Goal: Task Accomplishment & Management: Complete application form

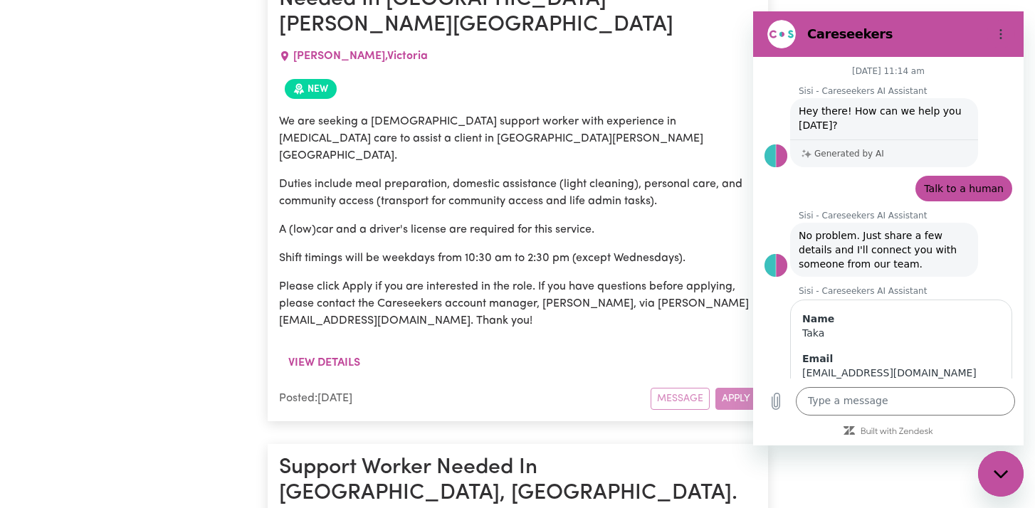
scroll to position [132, 0]
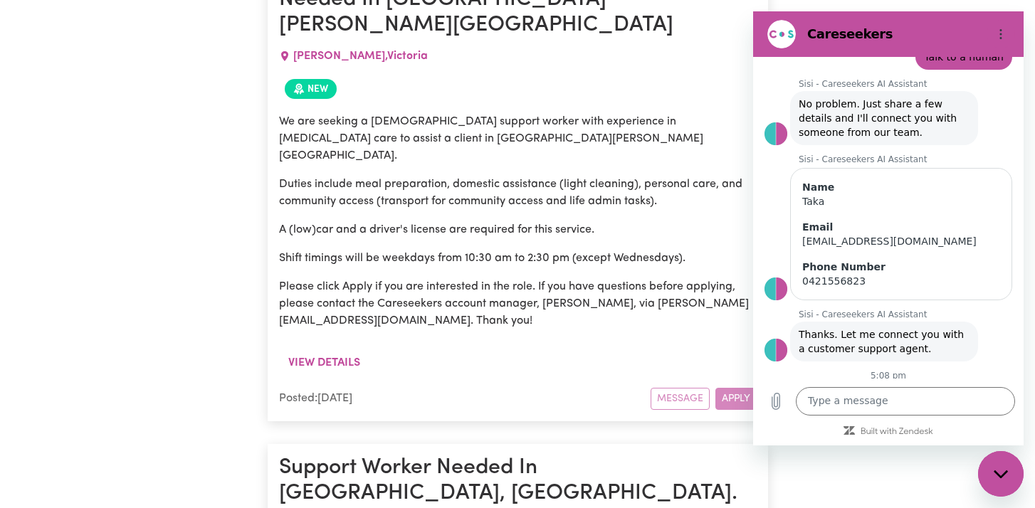
click at [1001, 484] on div "Close messaging window" at bounding box center [1000, 474] width 43 height 43
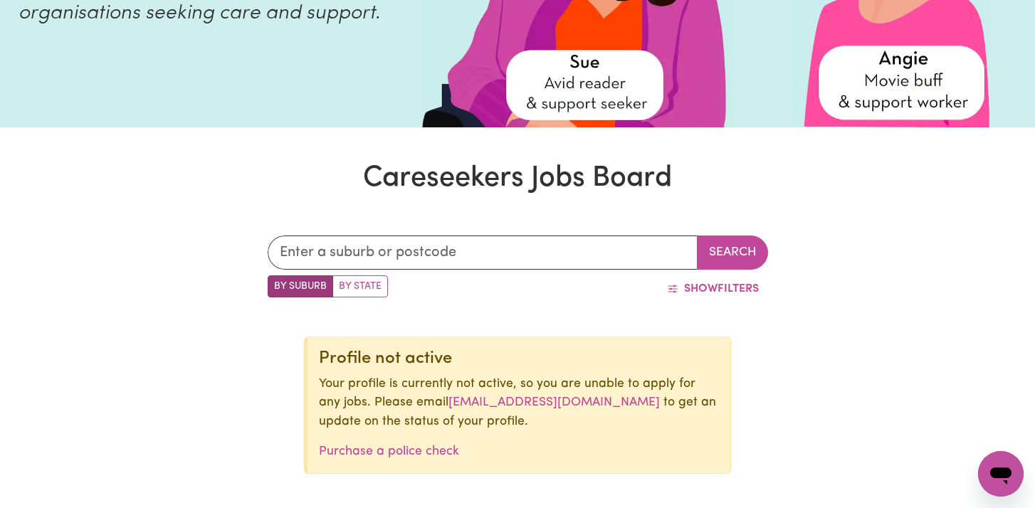
scroll to position [0, 0]
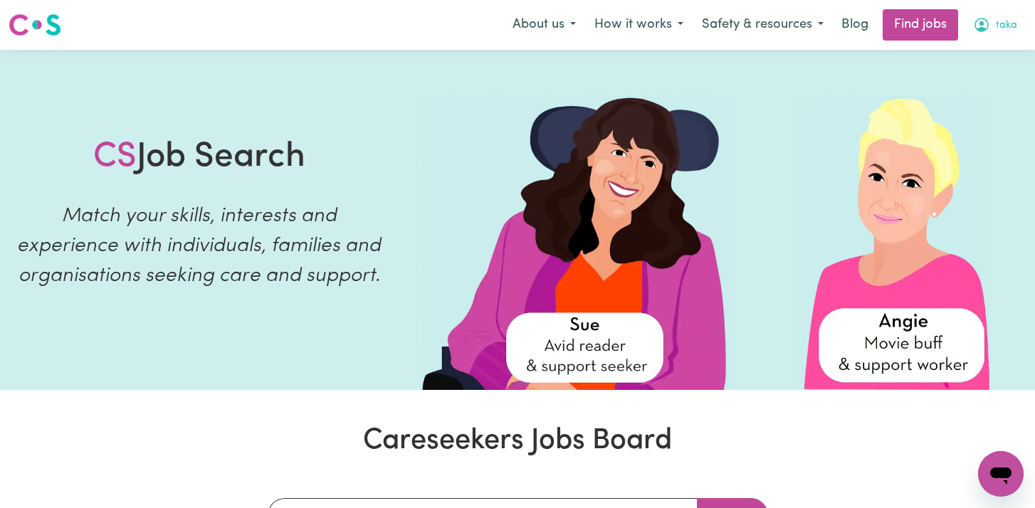
click at [989, 24] on icon "My Account" at bounding box center [981, 24] width 17 height 17
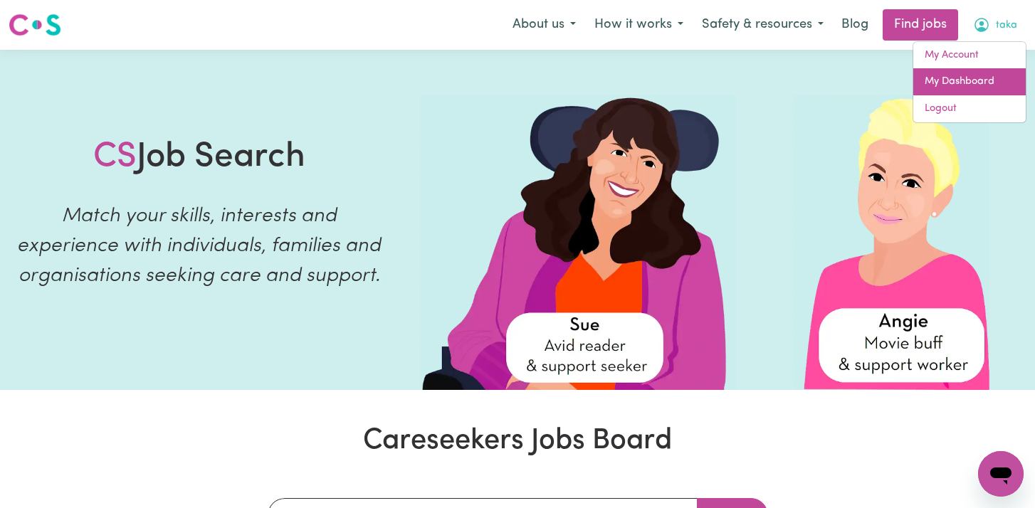
click at [953, 72] on link "My Dashboard" at bounding box center [969, 81] width 112 height 27
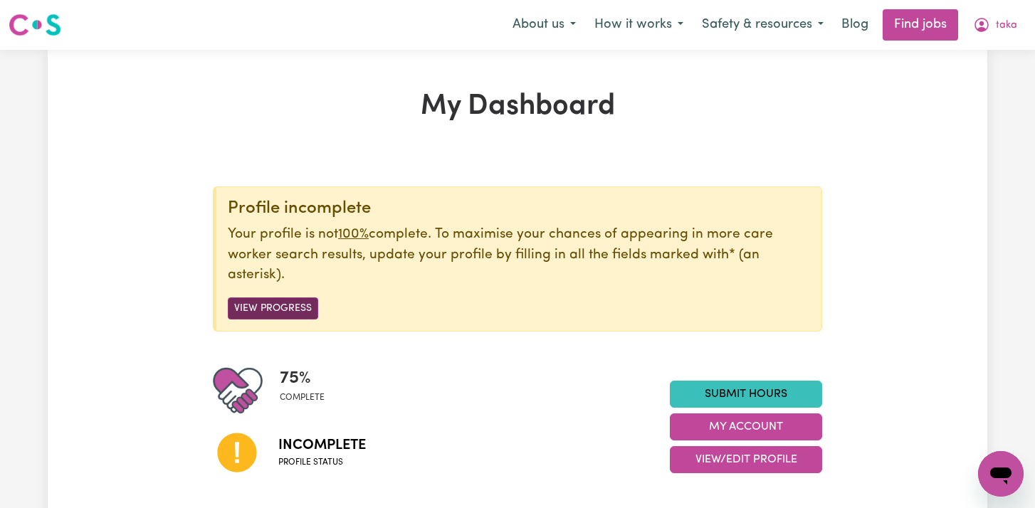
click at [263, 312] on button "View Progress" at bounding box center [273, 308] width 90 height 22
click at [265, 310] on button "View Progress" at bounding box center [273, 308] width 90 height 22
click at [267, 302] on button "View Progress" at bounding box center [273, 308] width 90 height 22
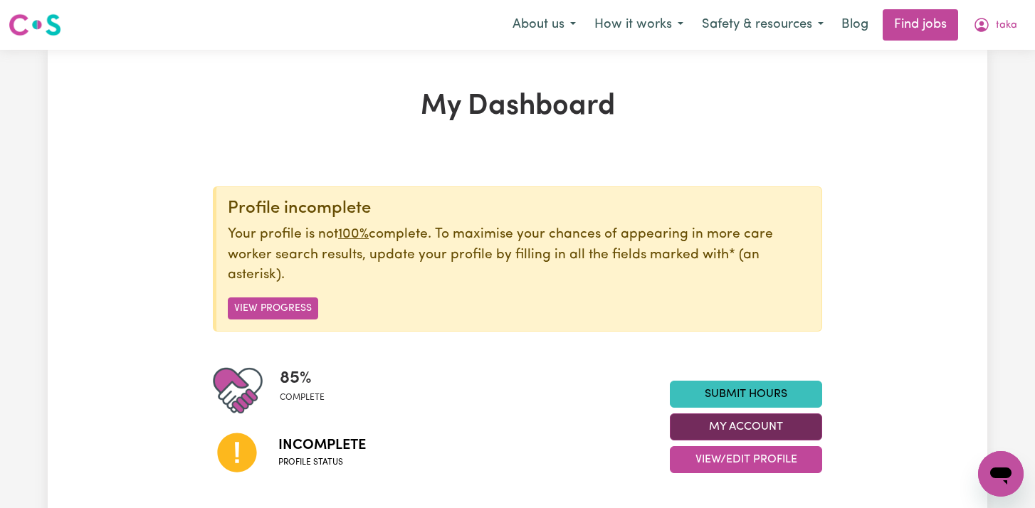
click at [682, 428] on button "My Account" at bounding box center [746, 426] width 152 height 27
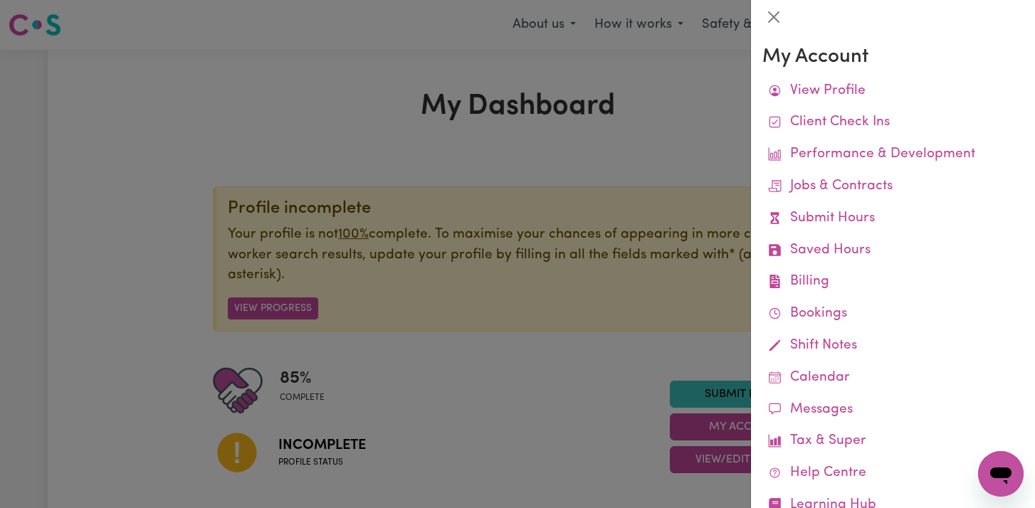
click at [379, 350] on div at bounding box center [517, 254] width 1035 height 508
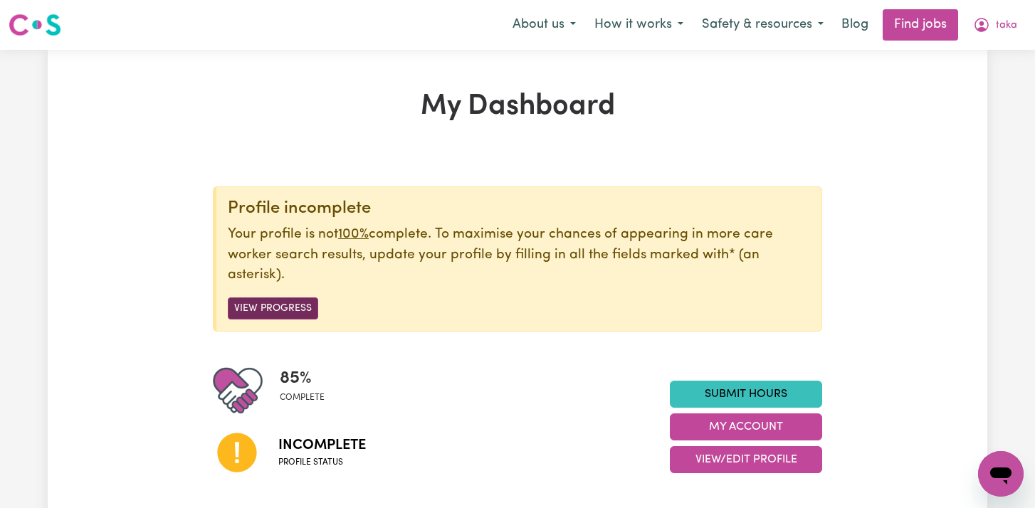
click at [291, 307] on button "View Progress" at bounding box center [273, 308] width 90 height 22
click at [295, 305] on button "View Progress" at bounding box center [273, 308] width 90 height 22
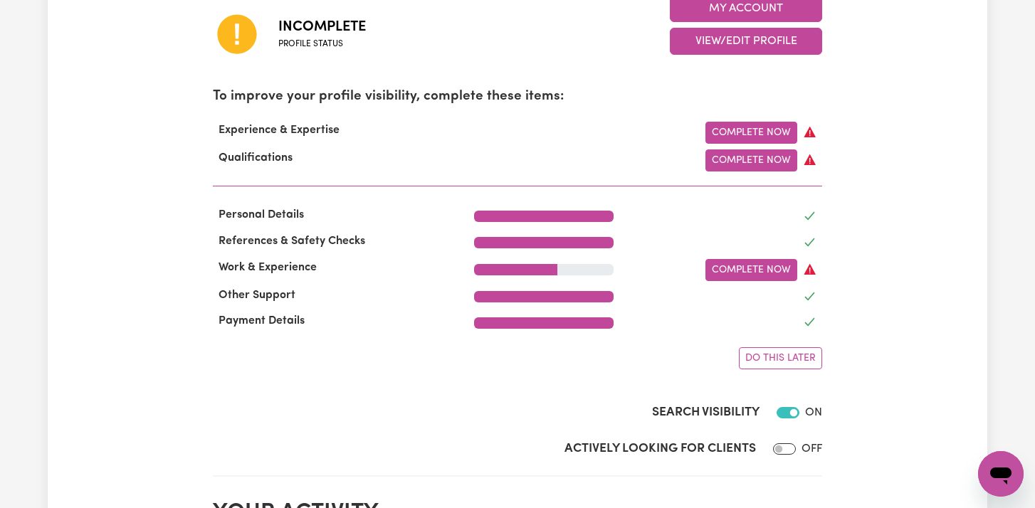
scroll to position [423, 0]
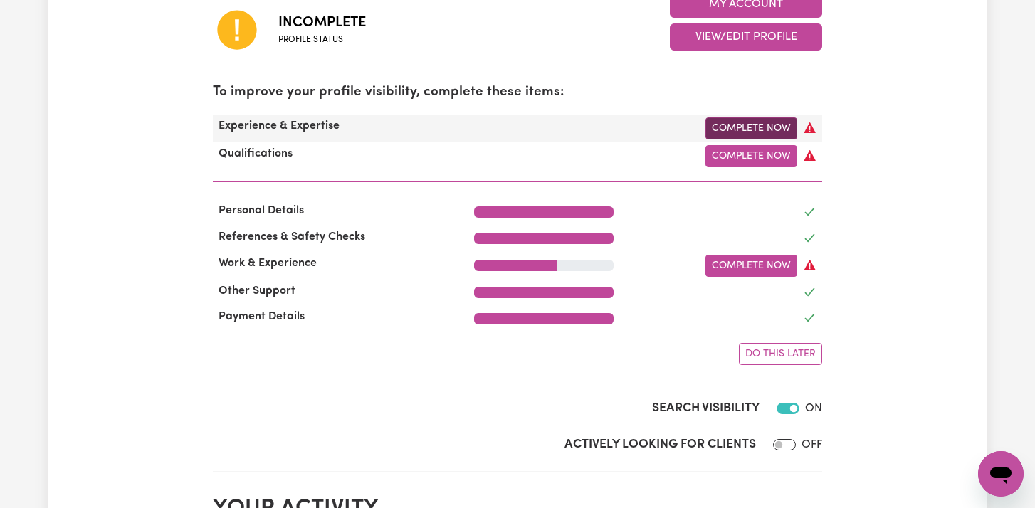
click at [731, 131] on link "Complete Now" at bounding box center [751, 128] width 92 height 22
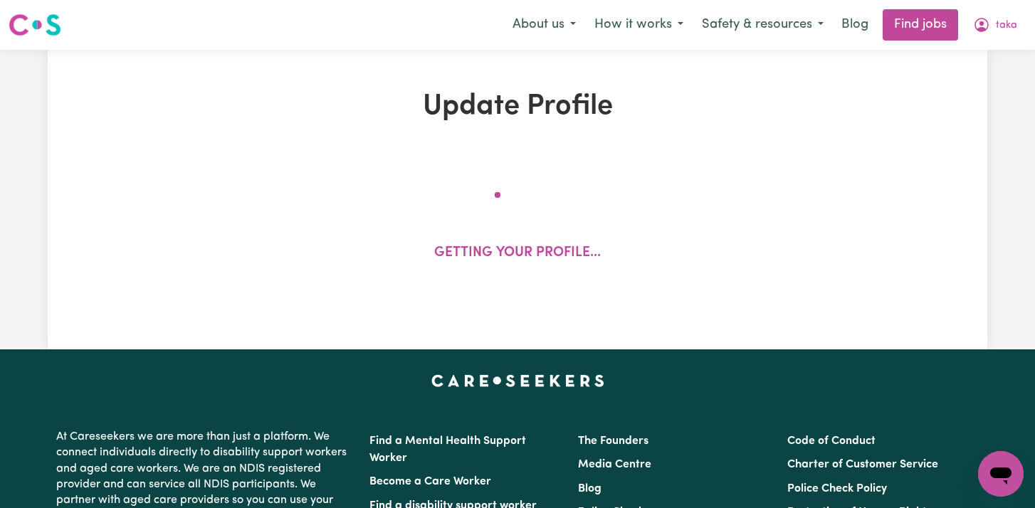
select select "2022"
select select "Certificate III (Individual Support)"
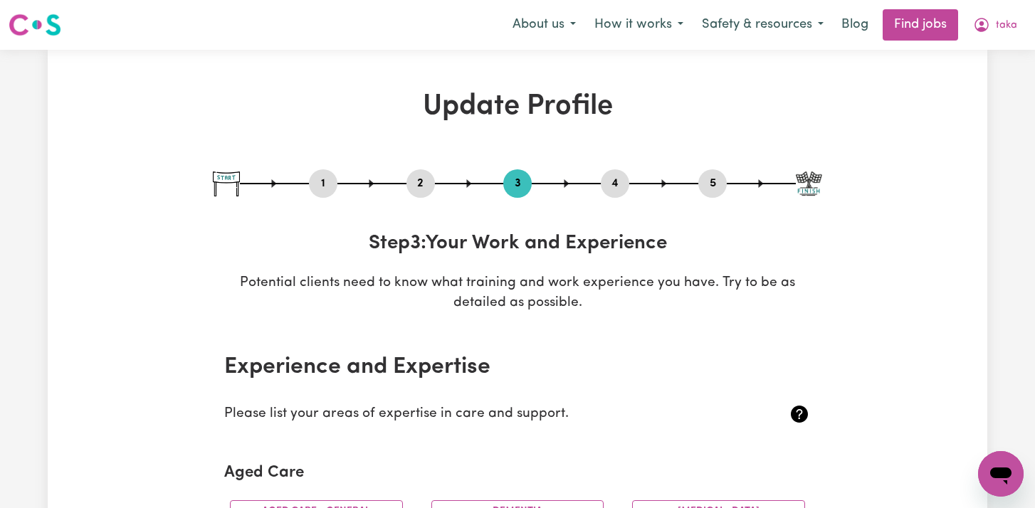
click at [619, 181] on button "4" at bounding box center [615, 183] width 28 height 19
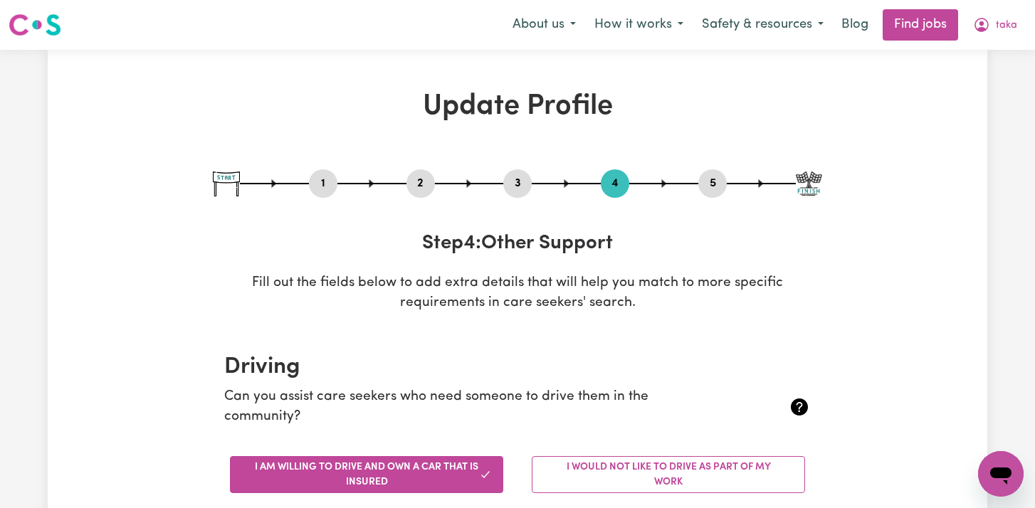
click at [417, 187] on button "2" at bounding box center [420, 183] width 28 height 19
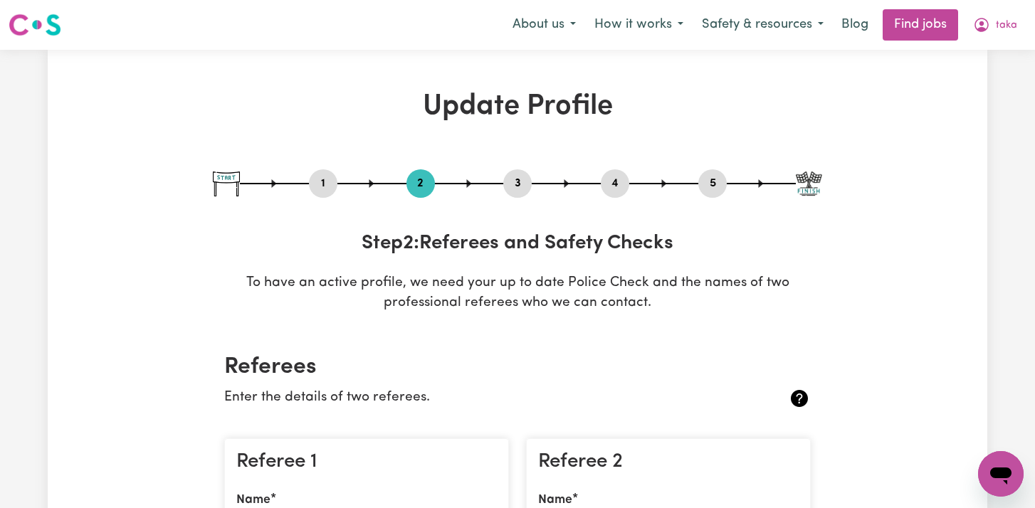
click at [317, 189] on button "1" at bounding box center [323, 183] width 28 height 19
select select "male"
select select "Australian PR"
select select "Studying a healthcare related degree or qualification"
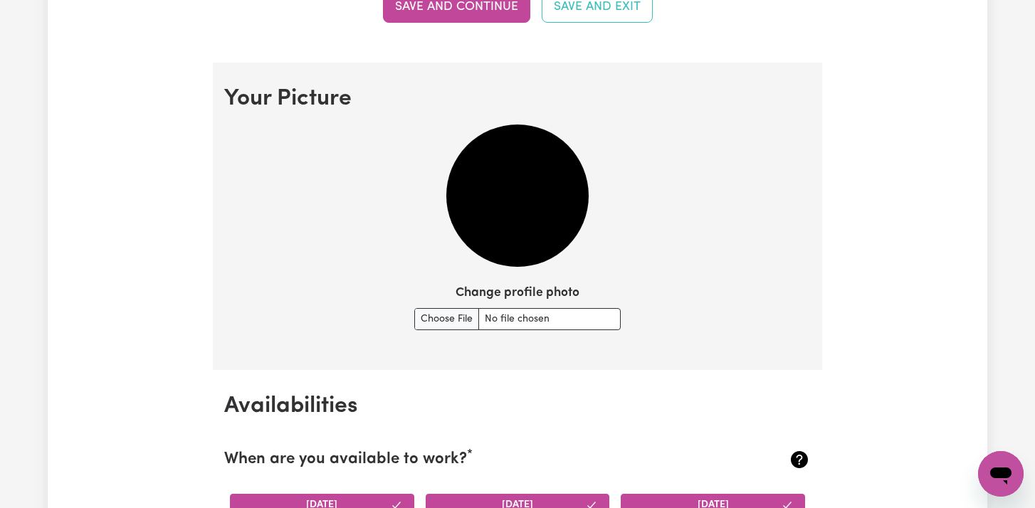
scroll to position [964, 0]
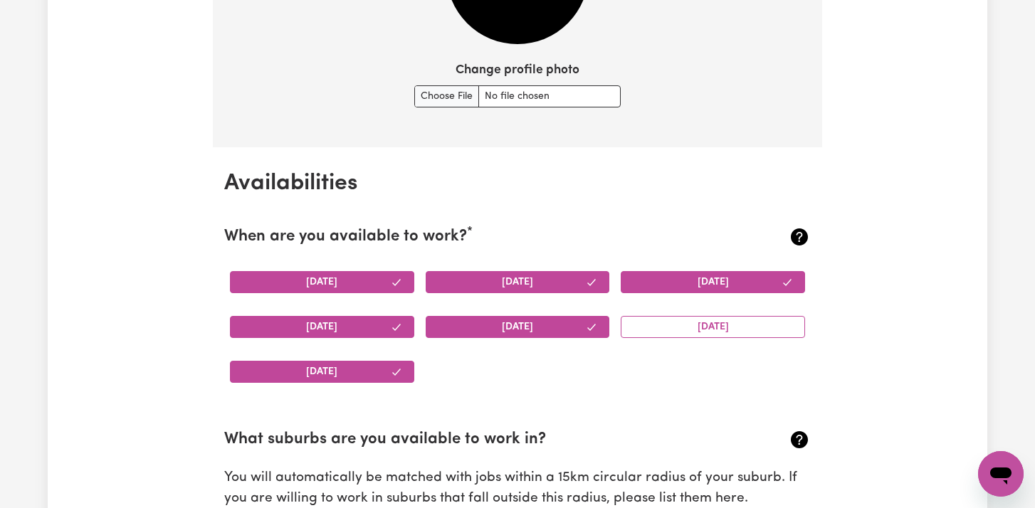
click at [317, 189] on h2 "Availabilities" at bounding box center [517, 183] width 586 height 27
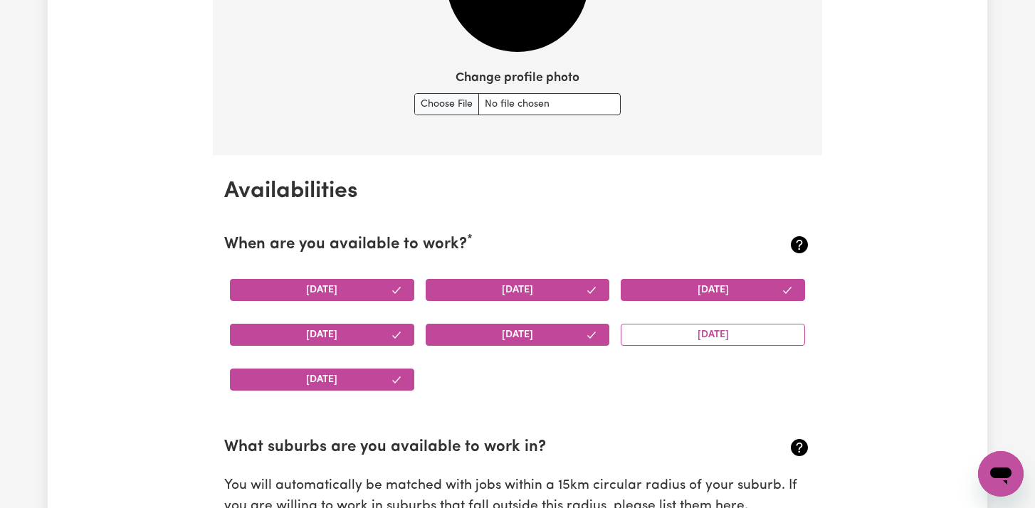
scroll to position [1176, 0]
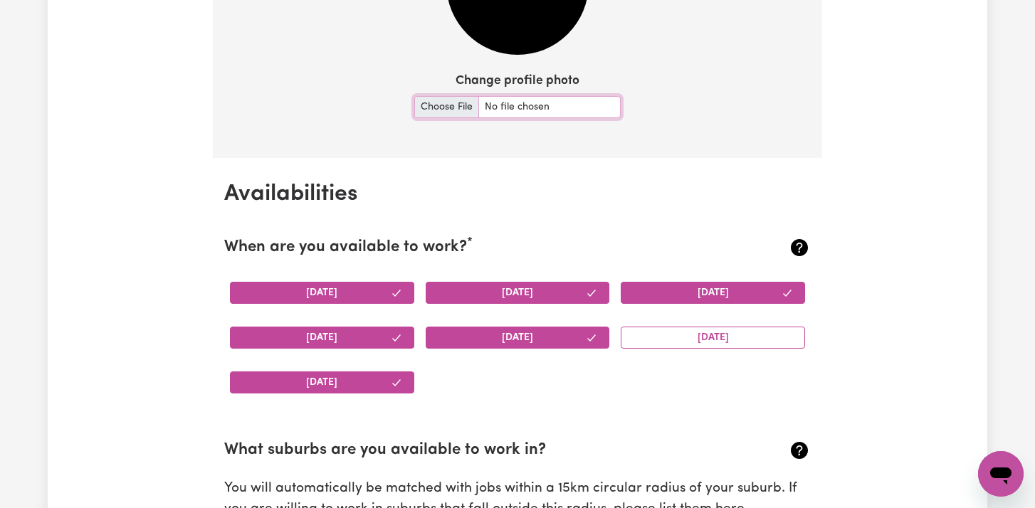
click at [434, 108] on input "Change profile photo" at bounding box center [517, 107] width 206 height 22
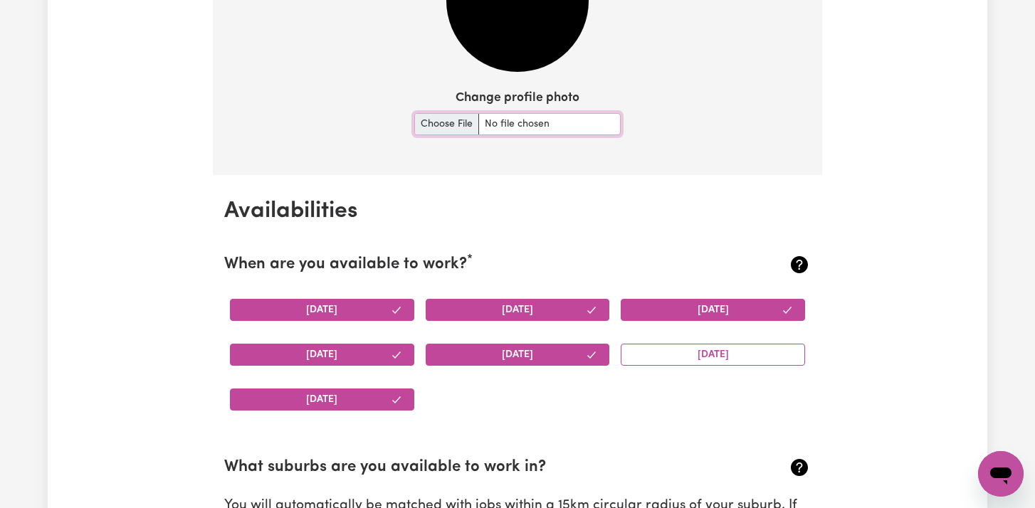
scroll to position [1157, 0]
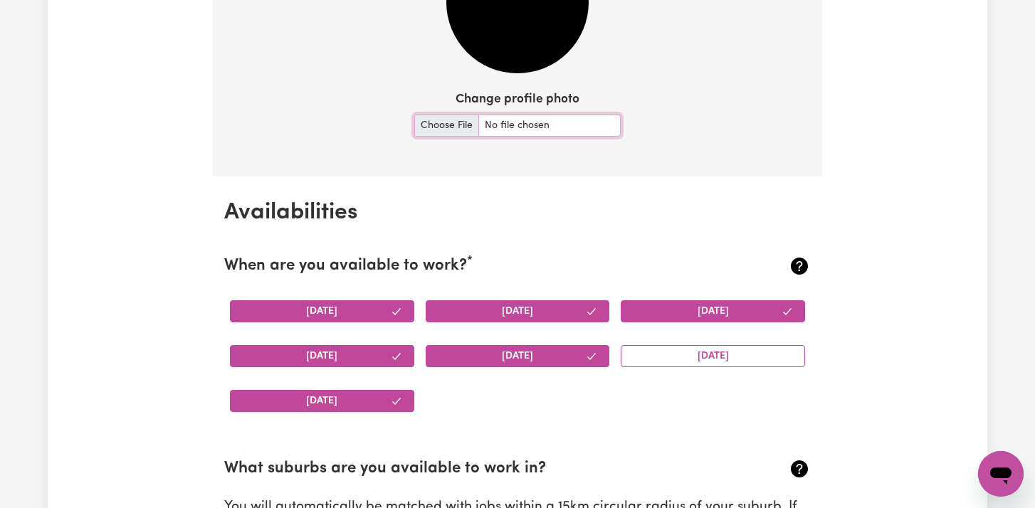
click at [437, 126] on input "Change profile photo" at bounding box center [517, 126] width 206 height 22
click at [445, 128] on input "Change profile photo" at bounding box center [517, 126] width 206 height 22
type input "C:\fakepath\20190414_112614.jpg"
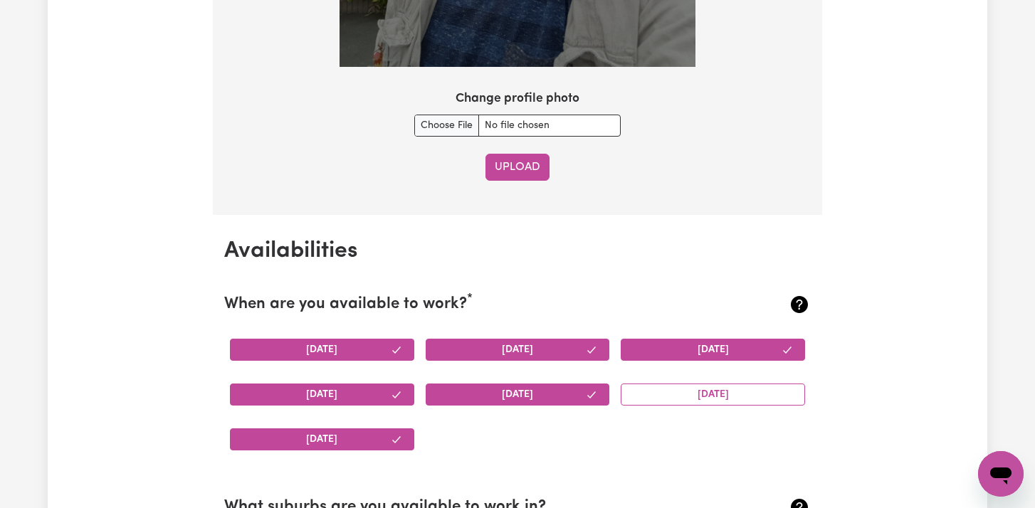
click at [518, 159] on button "Upload" at bounding box center [517, 167] width 64 height 27
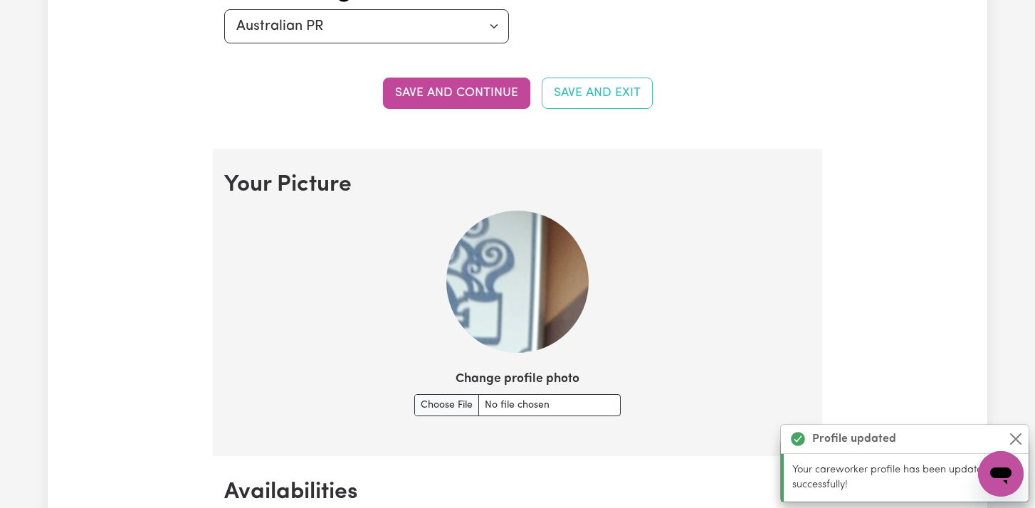
scroll to position [882, 0]
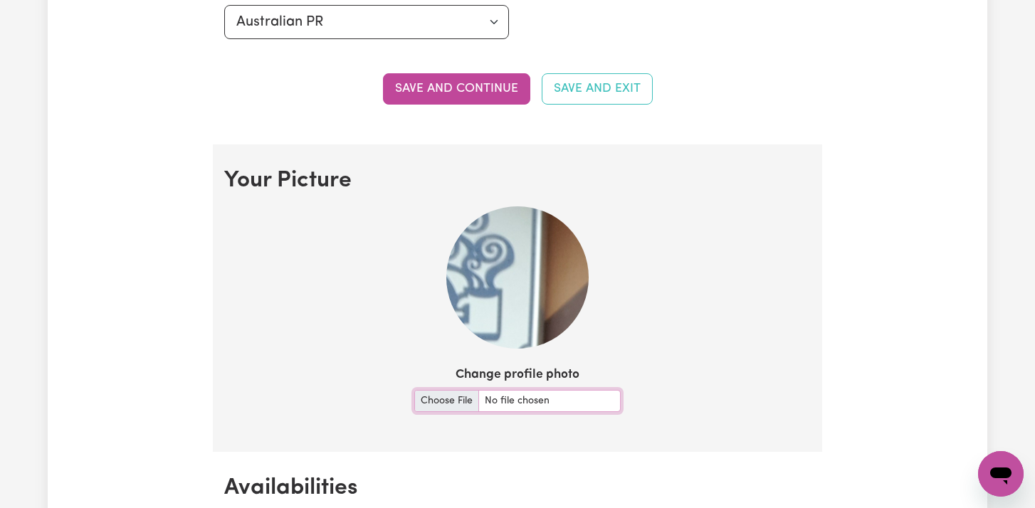
click at [462, 402] on input "Change profile photo" at bounding box center [517, 401] width 206 height 22
type input "C:\fakepath\20190414_112614.jpg"
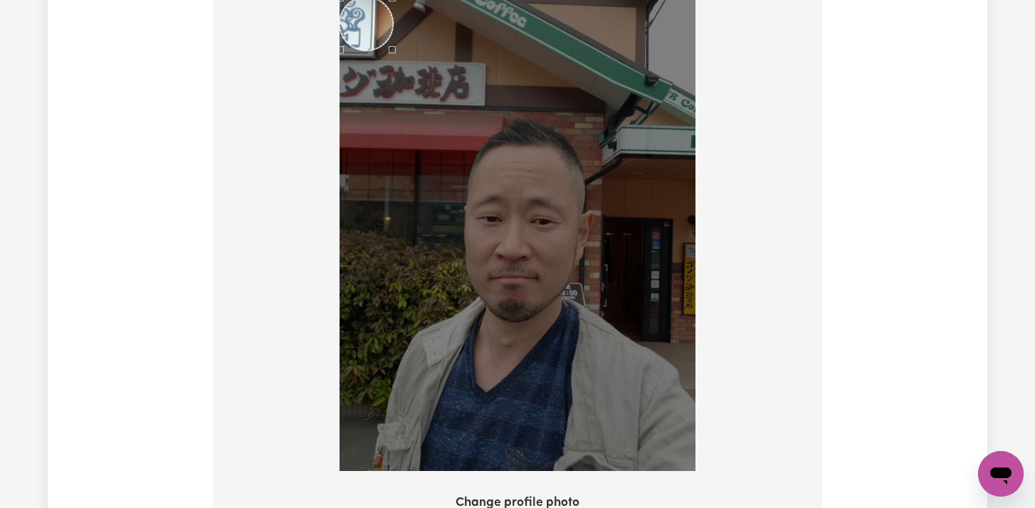
scroll to position [1087, 0]
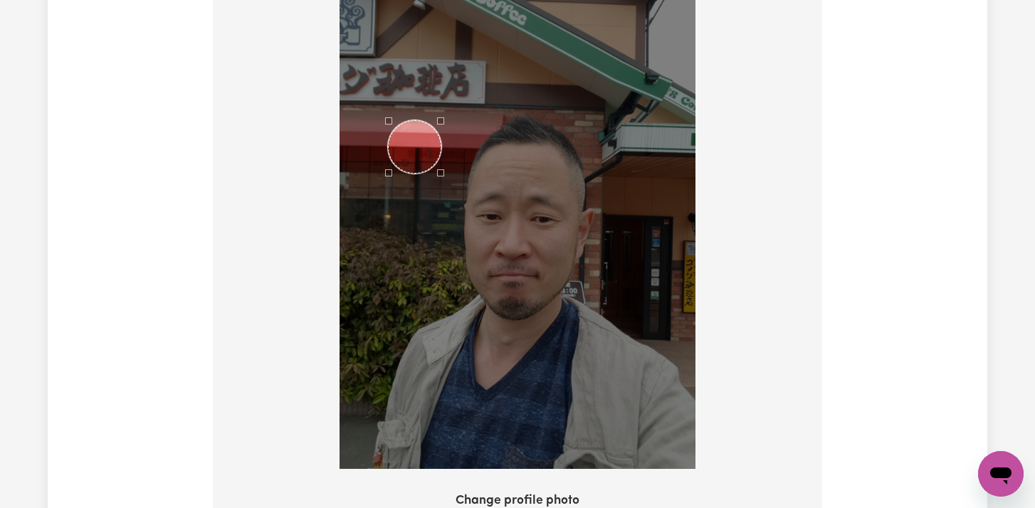
click at [421, 158] on div "Use the arrow keys to move the crop selection area" at bounding box center [414, 146] width 53 height 53
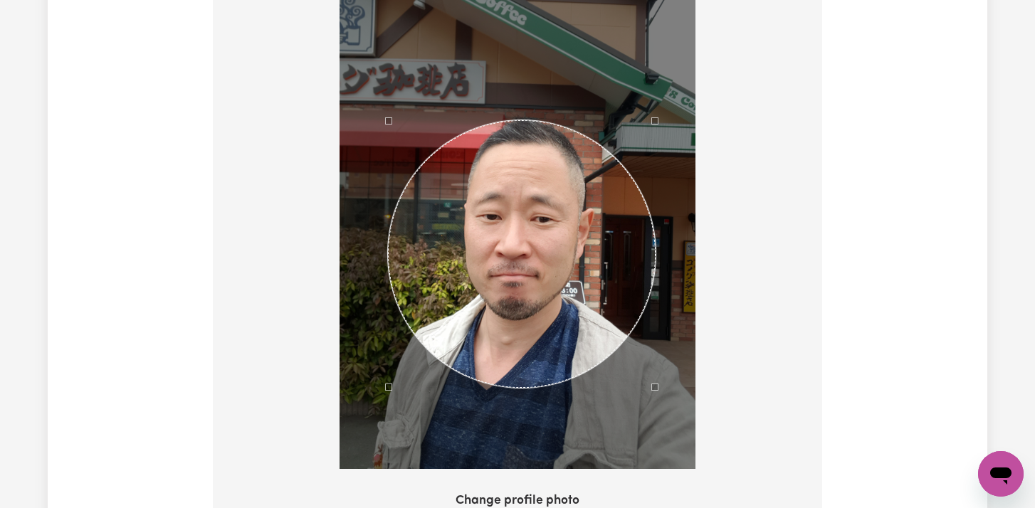
click at [656, 337] on div at bounding box center [517, 232] width 356 height 475
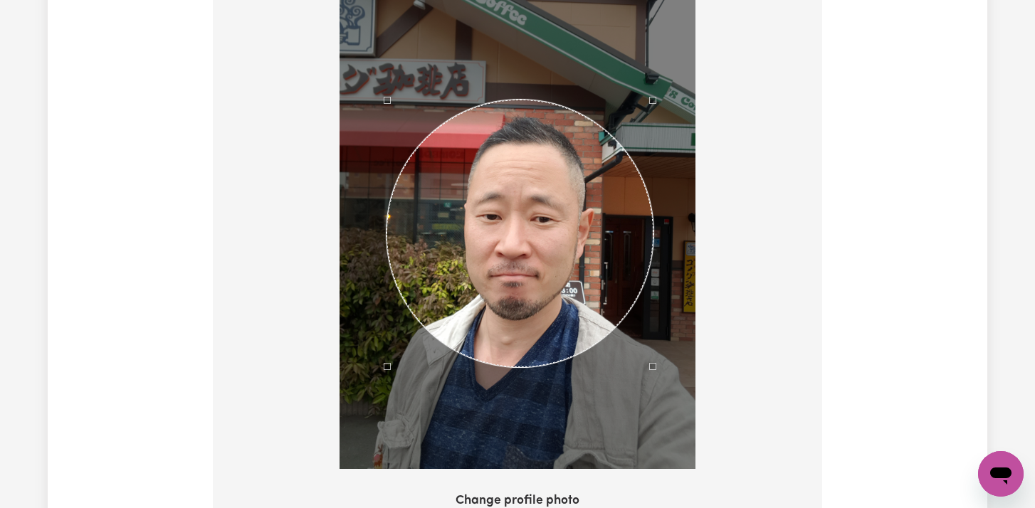
click at [613, 294] on div "Use the arrow keys to move the crop selection area" at bounding box center [520, 234] width 268 height 268
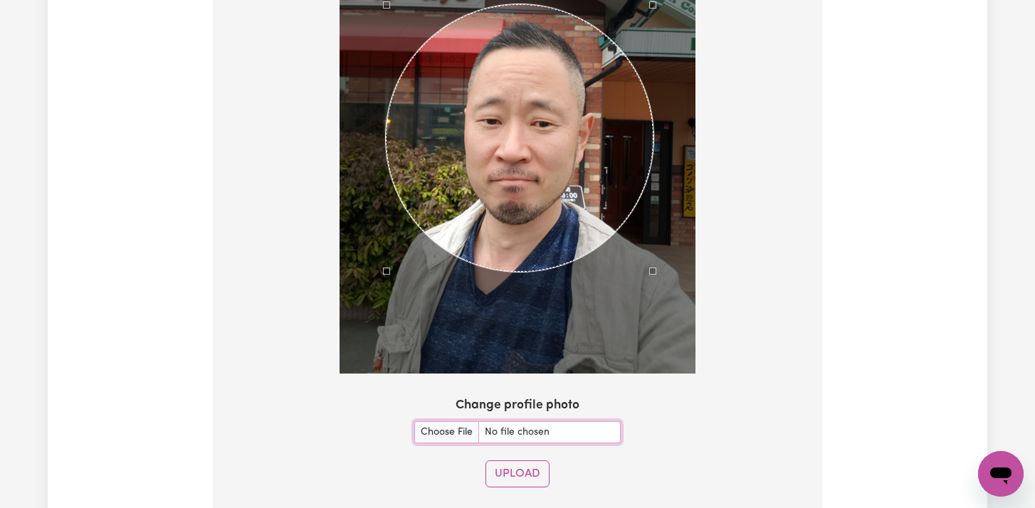
scroll to position [1183, 0]
click at [534, 471] on button "Upload" at bounding box center [517, 473] width 64 height 27
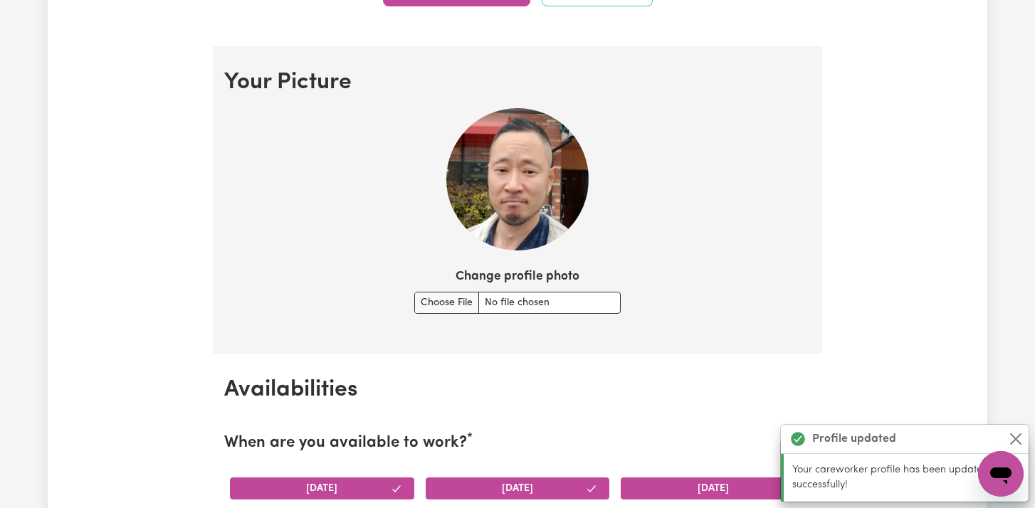
scroll to position [976, 0]
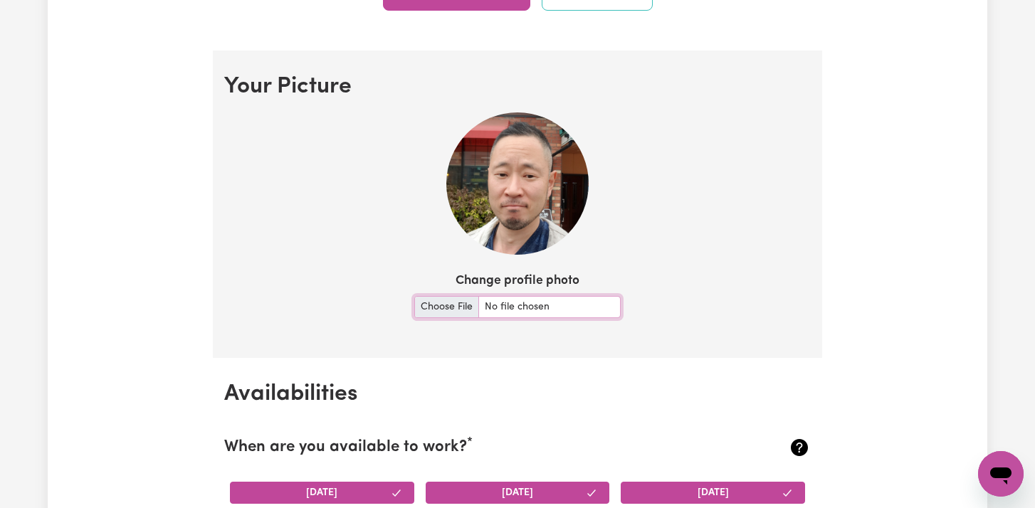
click at [459, 300] on input "Change profile photo" at bounding box center [517, 307] width 206 height 22
type input "C:\fakepath\IMG20241011152602.jpg"
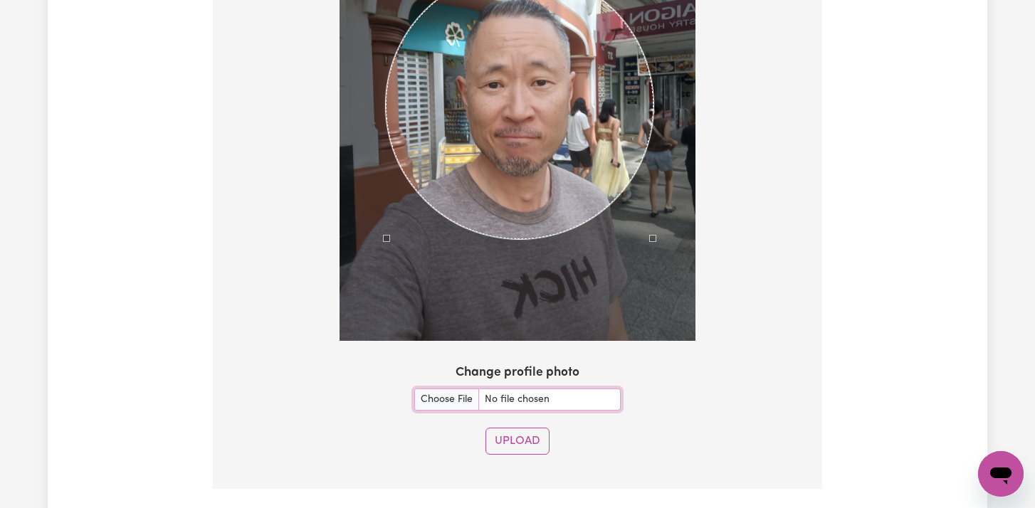
scroll to position [1225, 0]
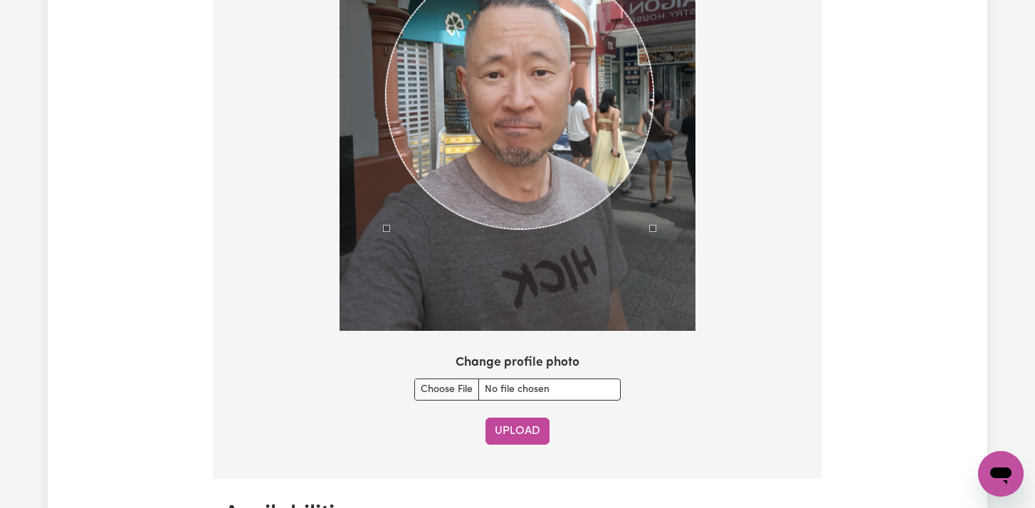
click at [525, 437] on button "Upload" at bounding box center [517, 431] width 64 height 27
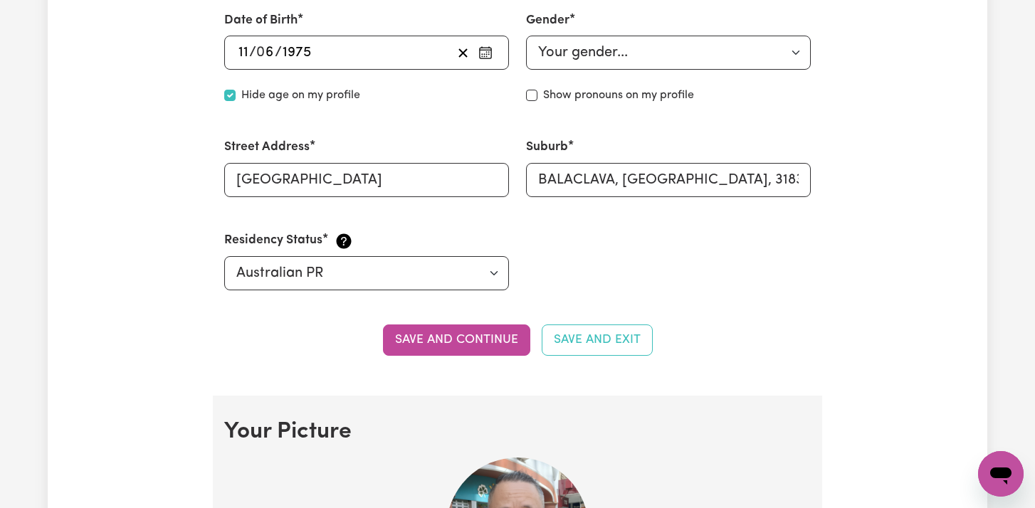
scroll to position [0, 0]
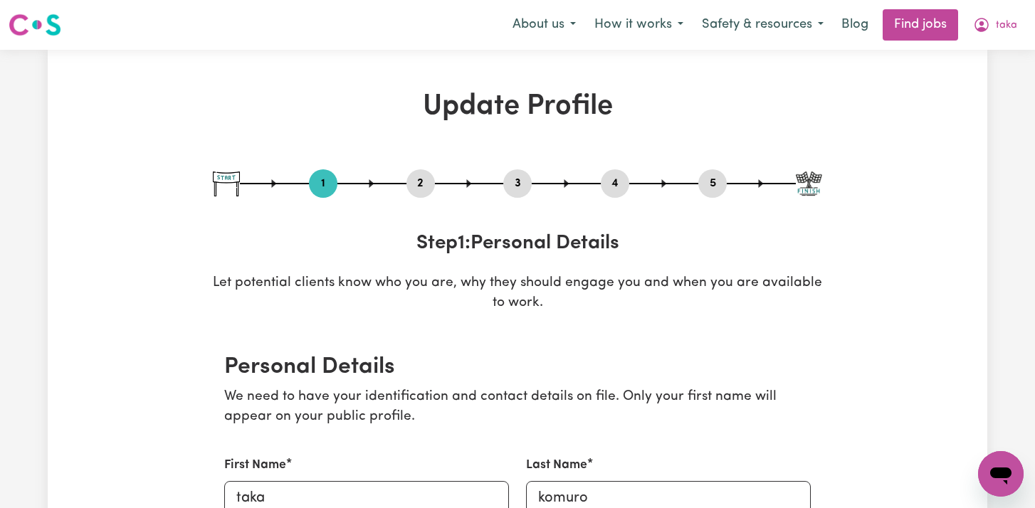
click at [717, 190] on button "5" at bounding box center [712, 183] width 28 height 19
select select "I am working in another industry"
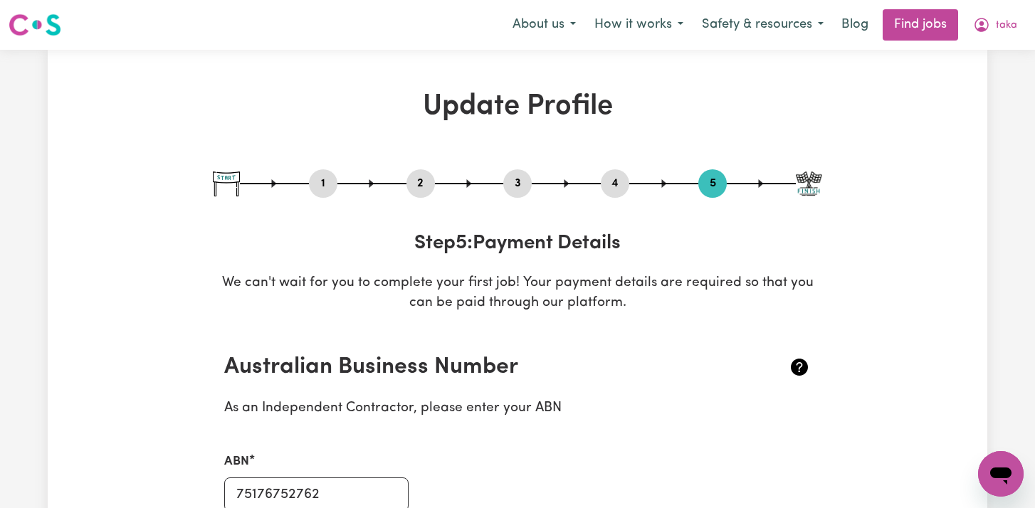
click at [601, 186] on button "4" at bounding box center [615, 183] width 28 height 19
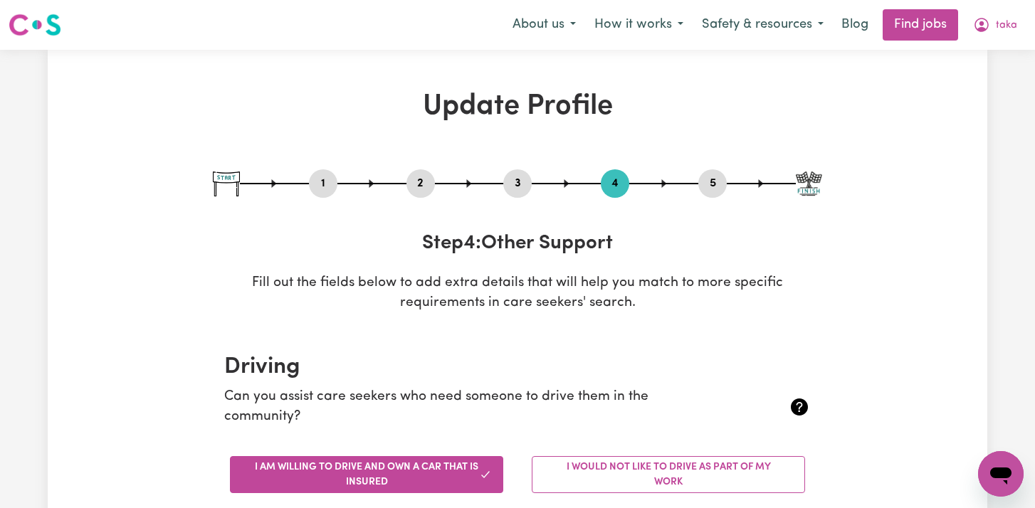
click at [516, 178] on button "3" at bounding box center [517, 183] width 28 height 19
select select "2022"
select select "Certificate III (Individual Support)"
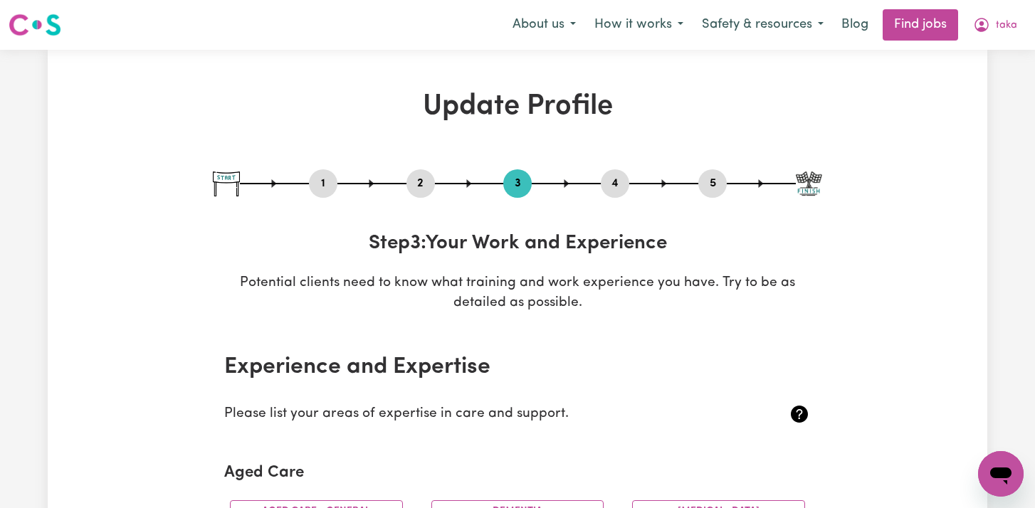
click at [416, 185] on button "2" at bounding box center [420, 183] width 28 height 19
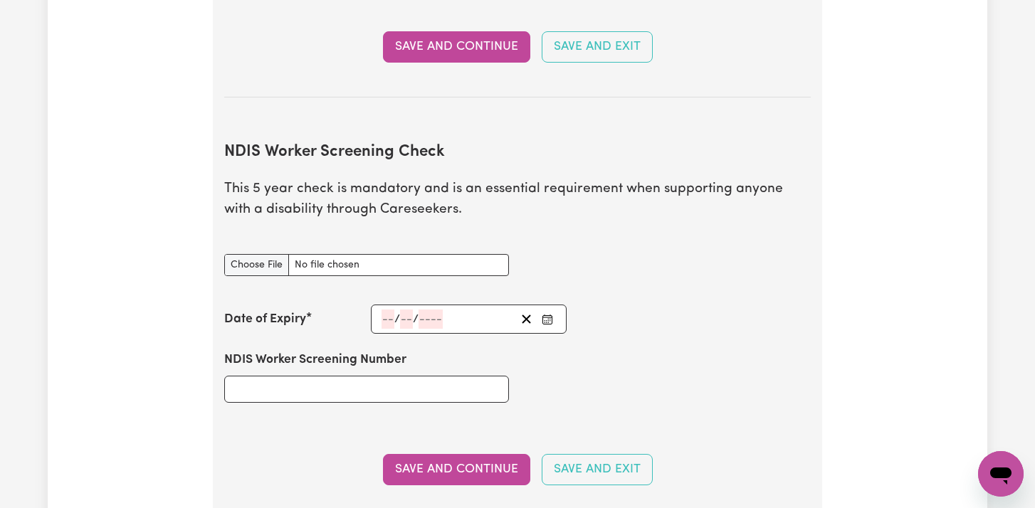
scroll to position [1772, 0]
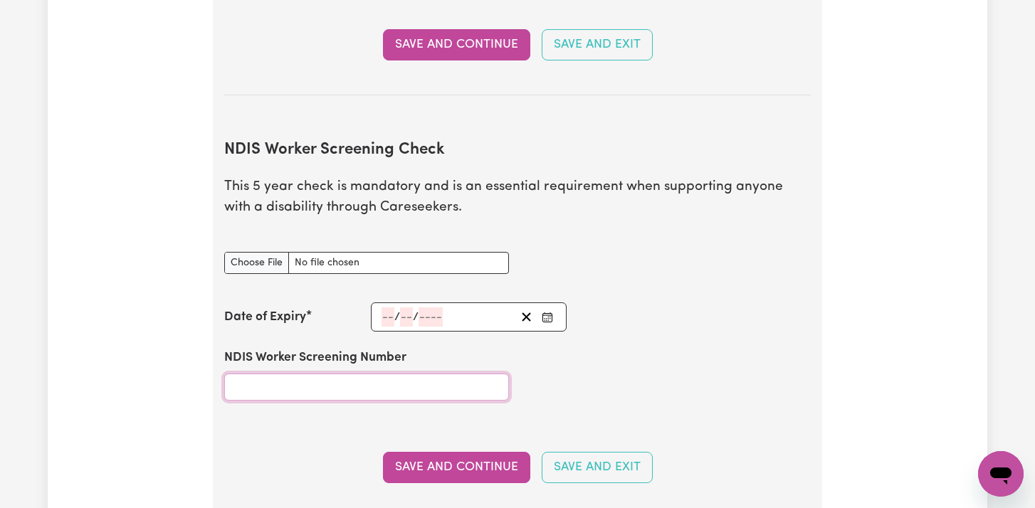
click at [374, 374] on input "NDIS Worker Screening Number" at bounding box center [366, 387] width 285 height 27
paste input "4-BEB1JZG"
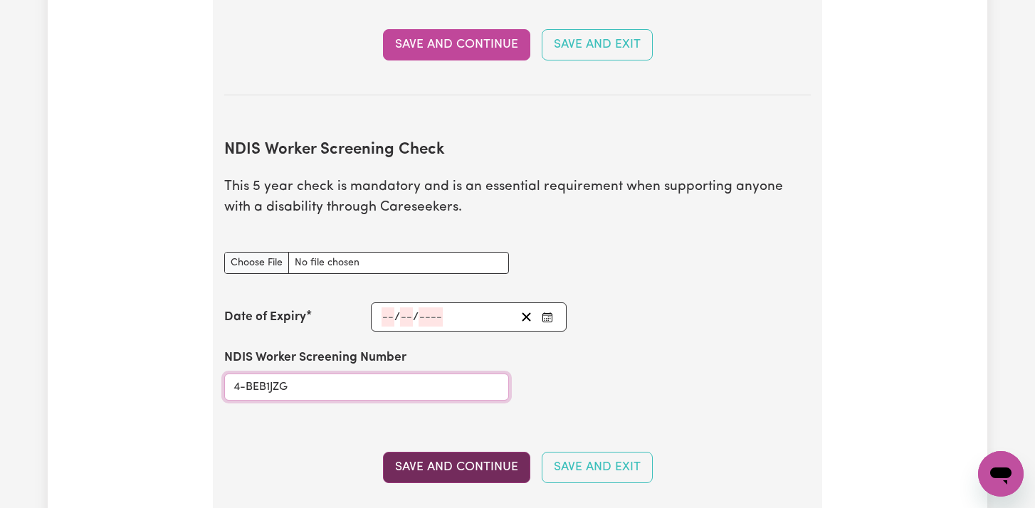
type input "4-BEB1JZG"
click at [414, 452] on button "Save and Continue" at bounding box center [456, 467] width 147 height 31
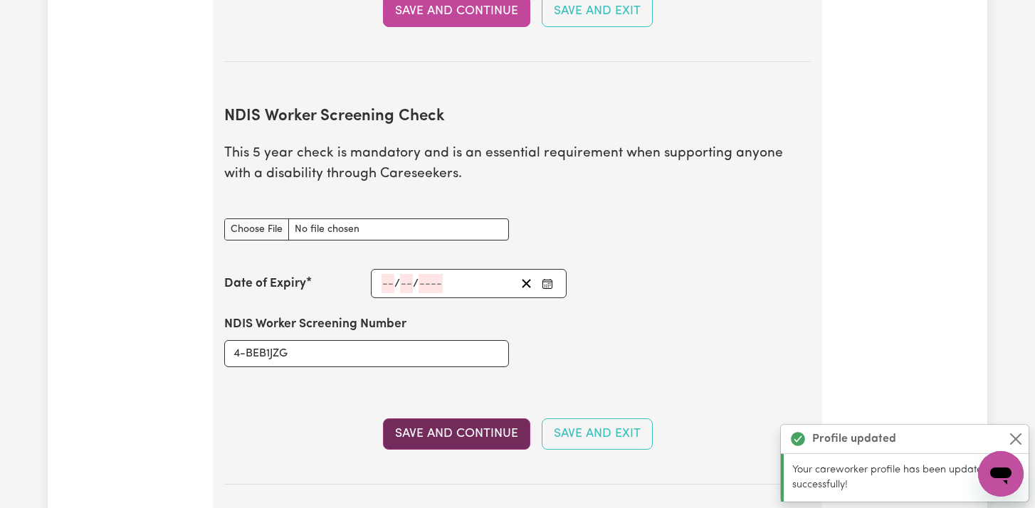
scroll to position [1798, 0]
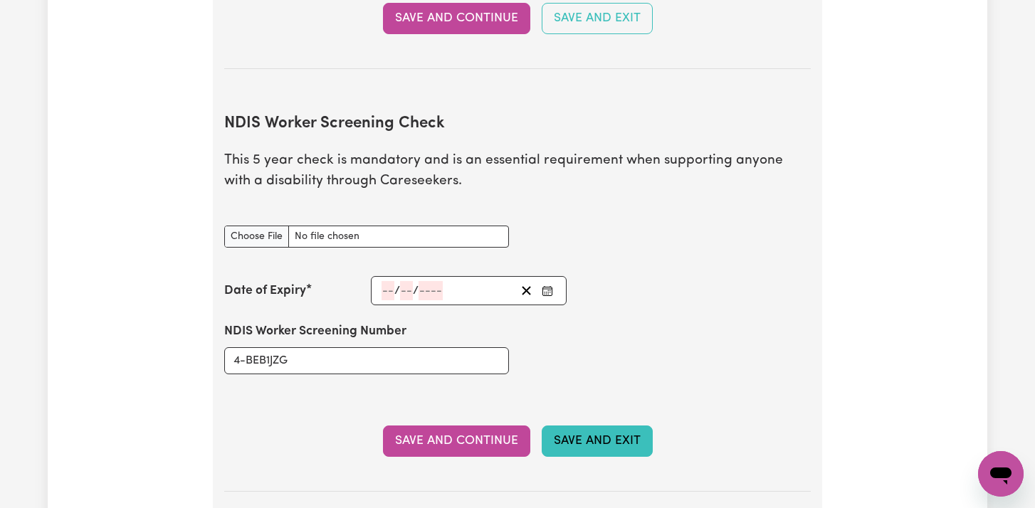
click at [559, 426] on button "Save and Exit" at bounding box center [597, 441] width 111 height 31
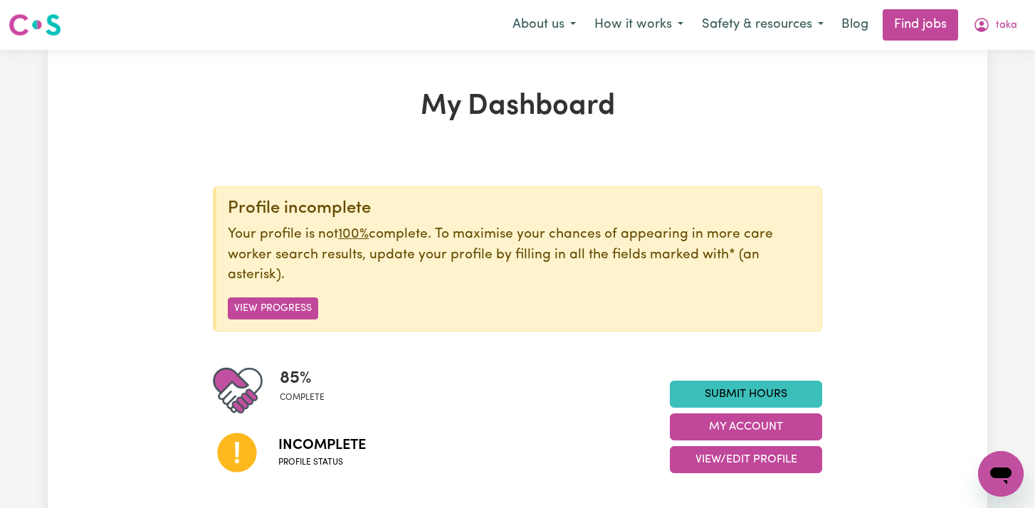
click at [532, 379] on div "85 % complete" at bounding box center [441, 391] width 457 height 50
click at [260, 305] on button "View Progress" at bounding box center [273, 308] width 90 height 22
click at [996, 30] on button "taka" at bounding box center [995, 25] width 63 height 30
click at [974, 80] on link "My Dashboard" at bounding box center [969, 81] width 112 height 27
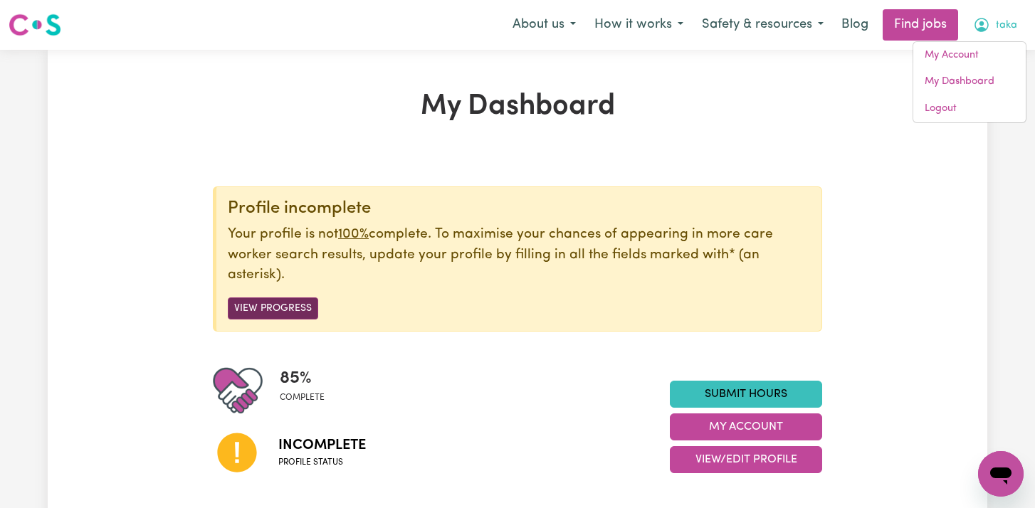
click at [278, 309] on button "View Progress" at bounding box center [273, 308] width 90 height 22
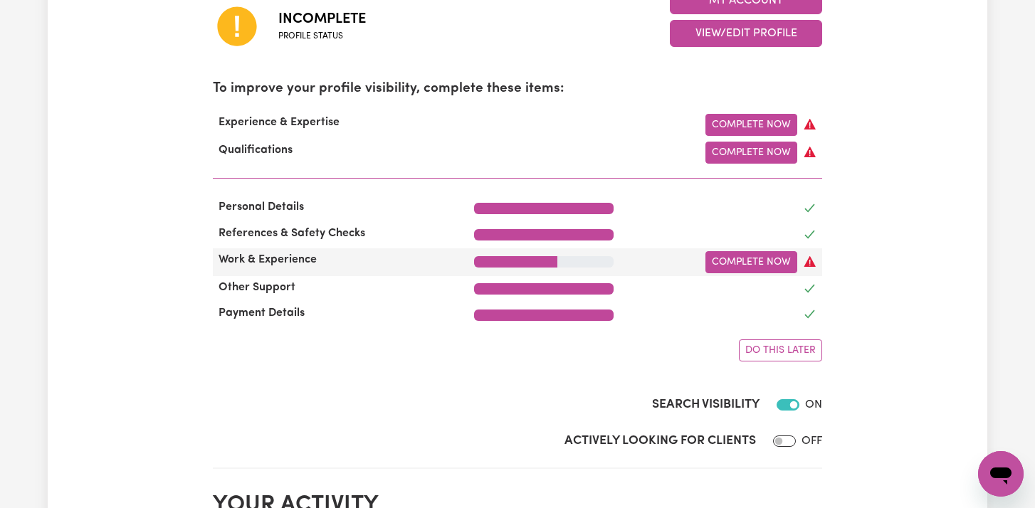
scroll to position [406, 0]
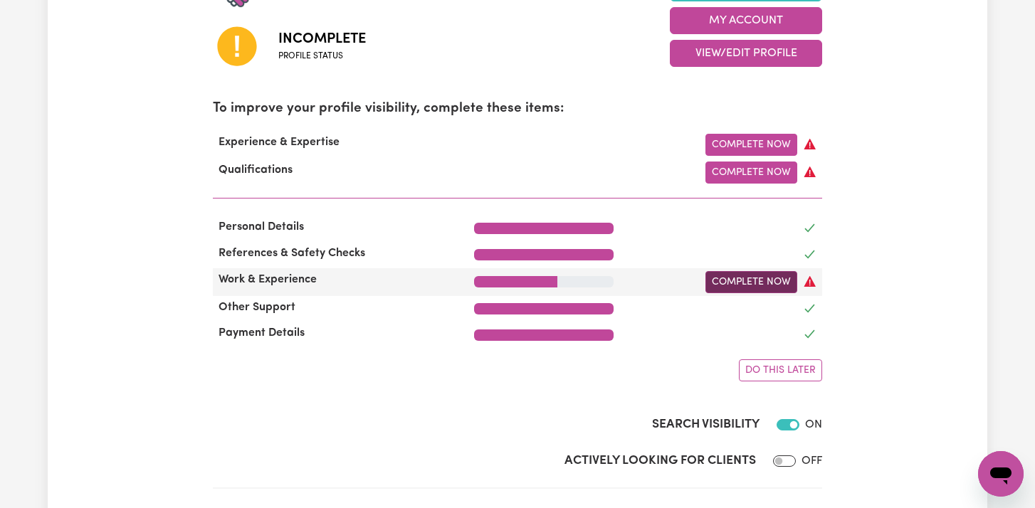
click at [736, 286] on link "Complete Now" at bounding box center [751, 282] width 92 height 22
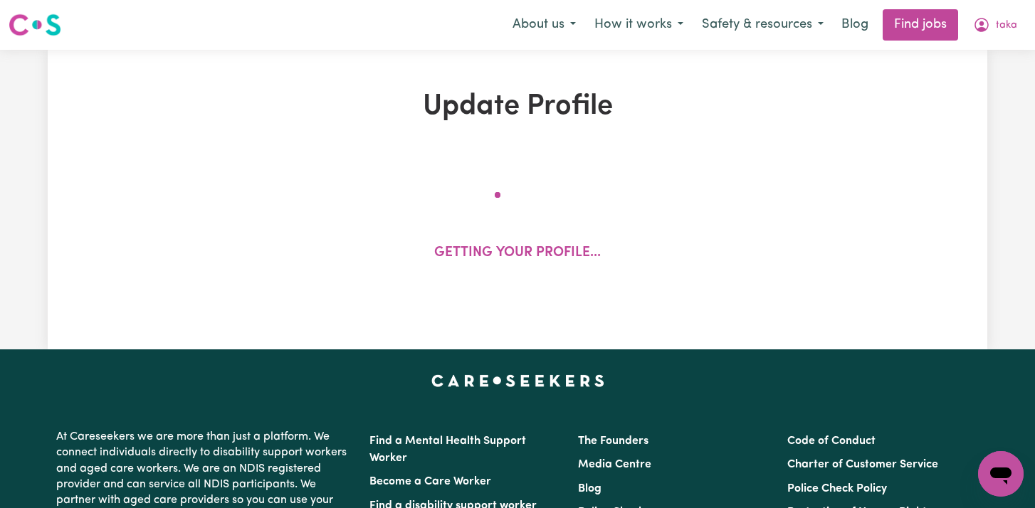
select select "2022"
select select "Certificate III (Individual Support)"
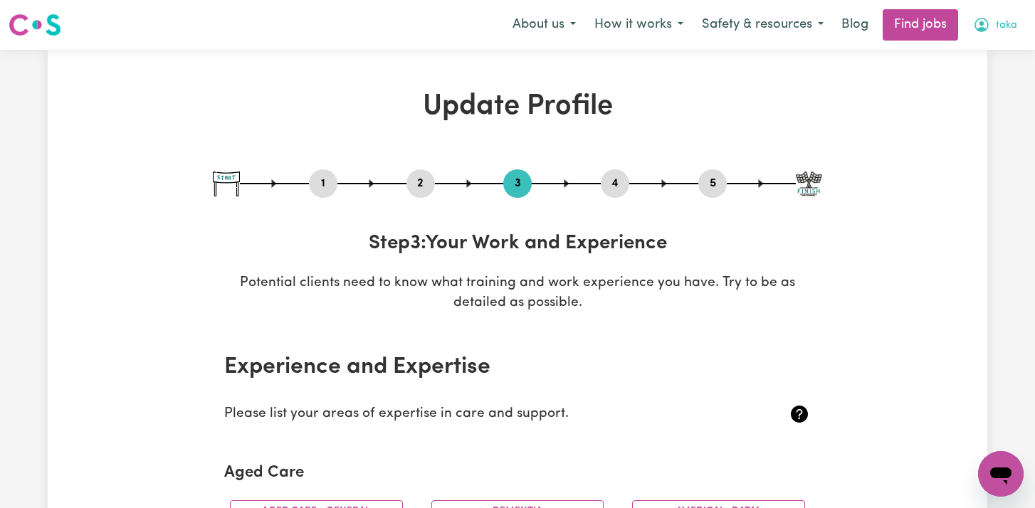
click at [984, 31] on icon "My Account" at bounding box center [981, 24] width 17 height 17
click at [961, 84] on link "My Dashboard" at bounding box center [969, 81] width 112 height 27
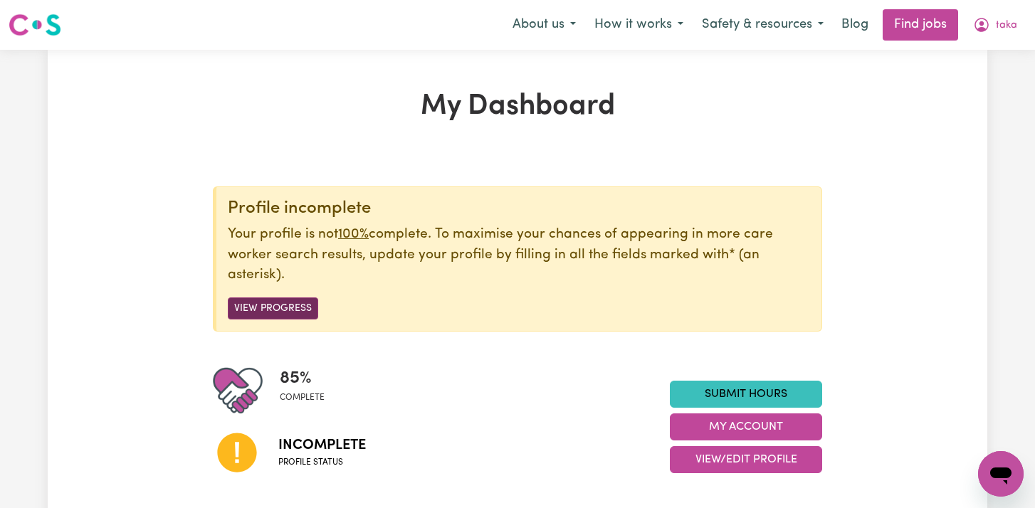
click at [307, 312] on button "View Progress" at bounding box center [273, 308] width 90 height 22
click at [257, 309] on button "View Progress" at bounding box center [273, 308] width 90 height 22
click at [260, 310] on button "View Progress" at bounding box center [273, 308] width 90 height 22
click at [348, 234] on u "100%" at bounding box center [353, 235] width 31 height 14
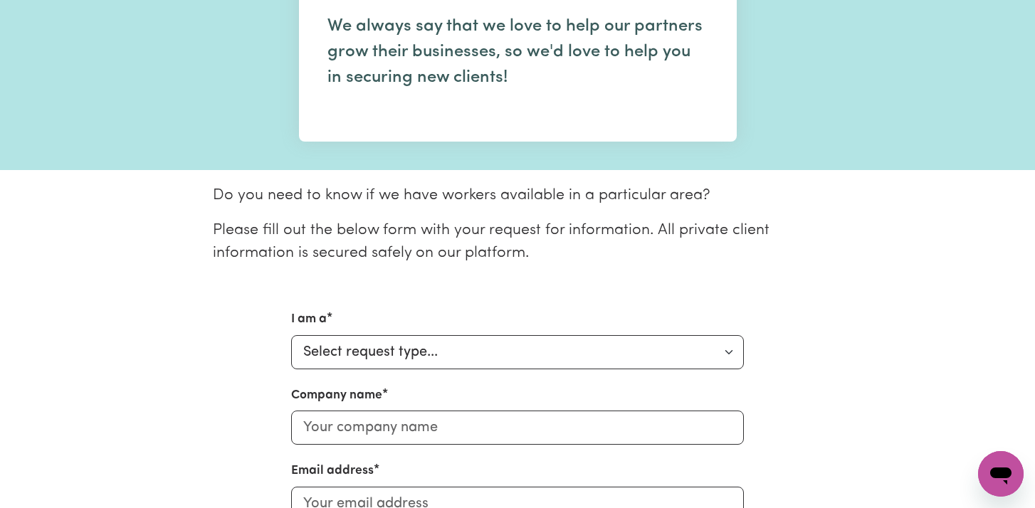
scroll to position [199, 0]
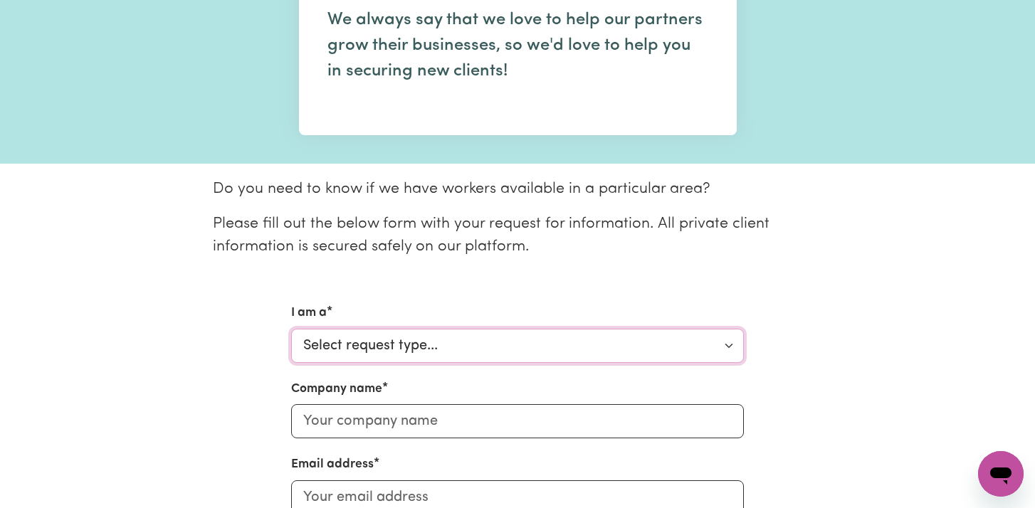
click at [449, 339] on select "Select request type... Individual looking for care and support for myself and m…" at bounding box center [517, 346] width 453 height 34
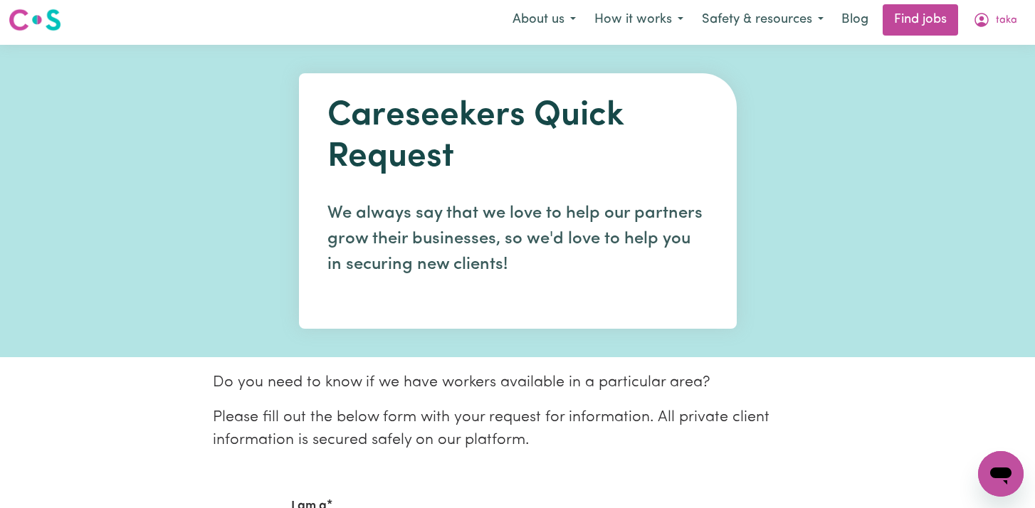
scroll to position [0, 0]
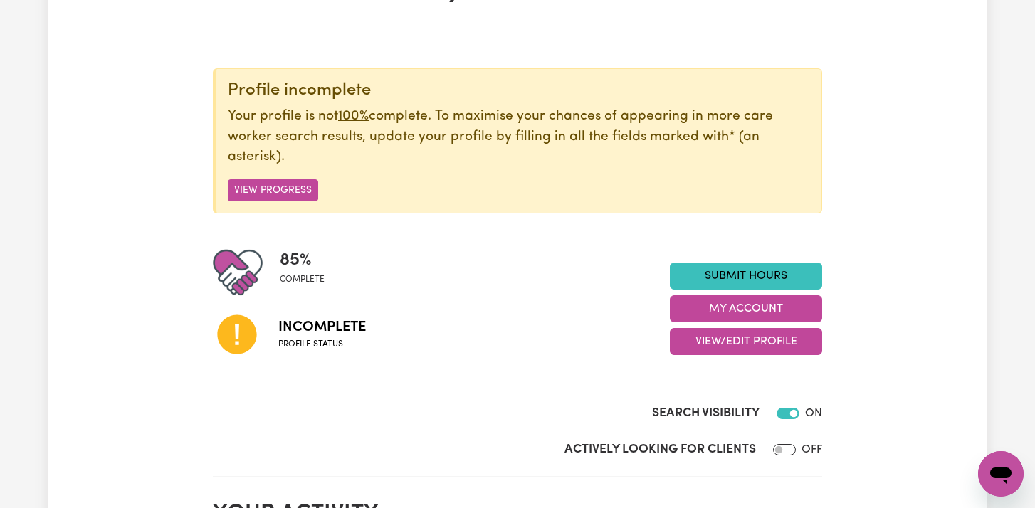
scroll to position [104, 0]
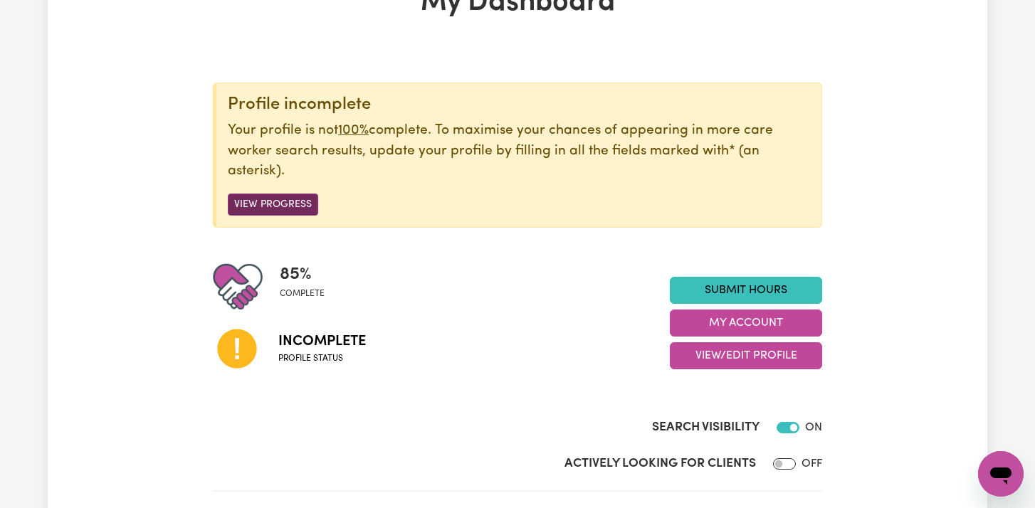
click at [258, 201] on button "View Progress" at bounding box center [273, 205] width 90 height 22
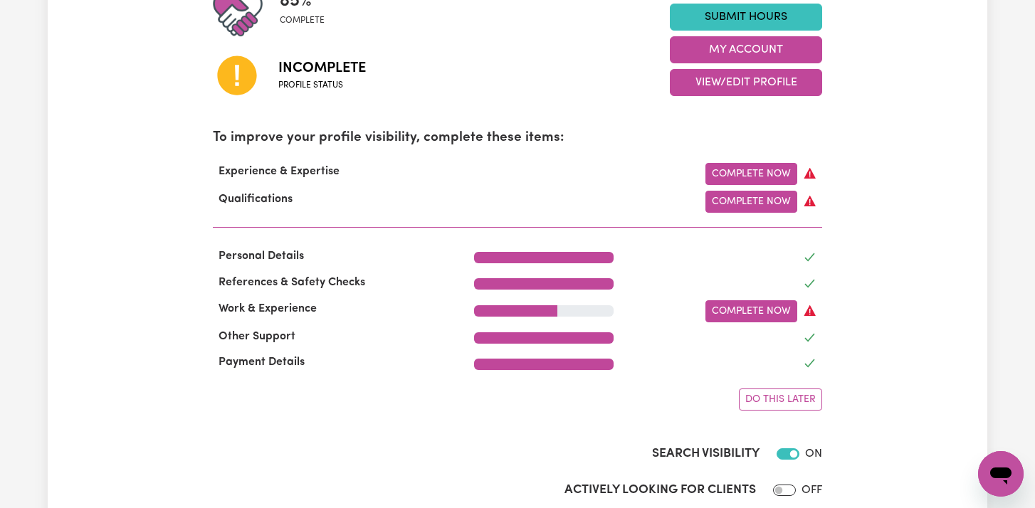
scroll to position [381, 0]
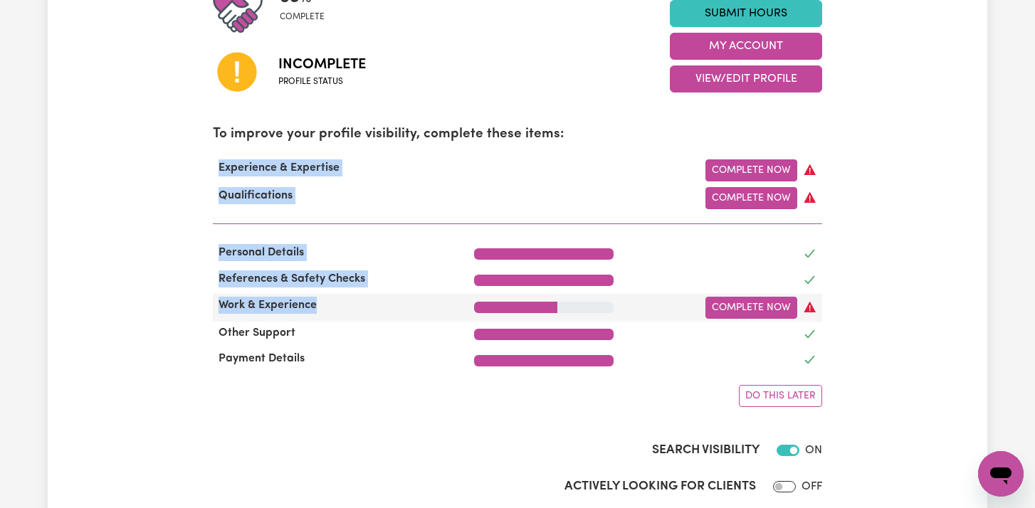
drag, startPoint x: 217, startPoint y: 164, endPoint x: 413, endPoint y: 311, distance: 244.5
click at [413, 311] on div "Profile incomplete Your profile is not 100% complete. To maximise your chances …" at bounding box center [517, 106] width 609 height 601
copy div "Experience & Expertise Complete Now Qualifications Complete Now Personal Detail…"
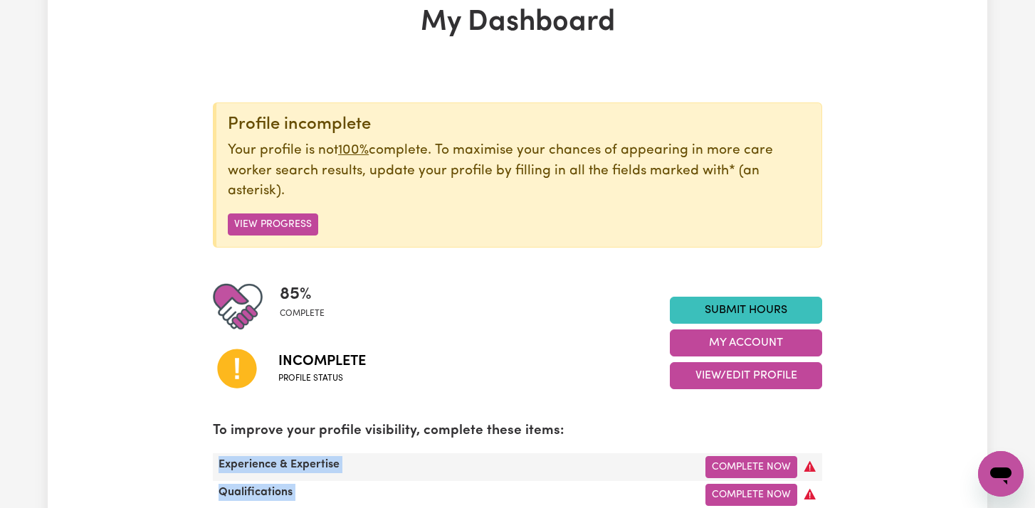
scroll to position [0, 0]
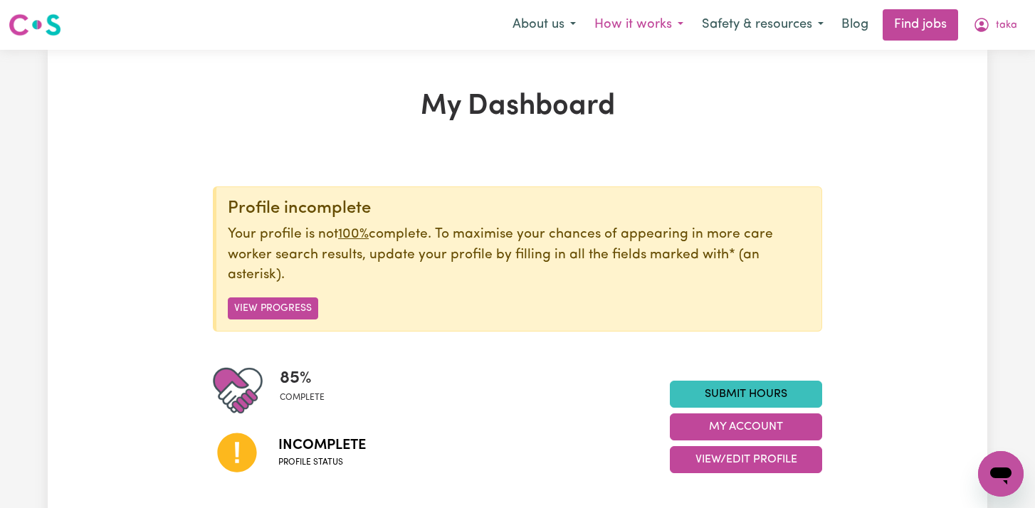
click at [641, 19] on button "How it works" at bounding box center [638, 25] width 107 height 30
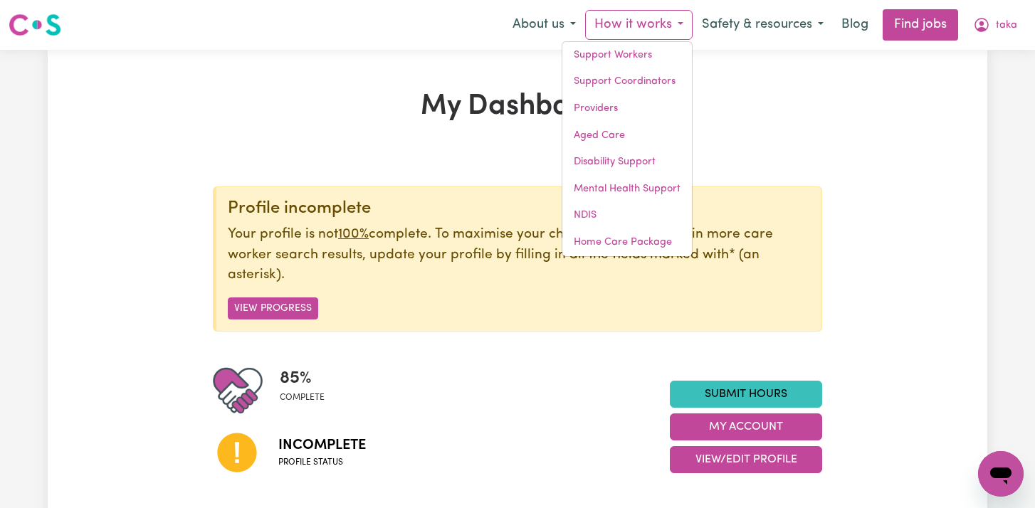
click at [544, 249] on p "Your profile is not 100% complete. To maximise your chances of appearing in mor…" at bounding box center [519, 255] width 582 height 61
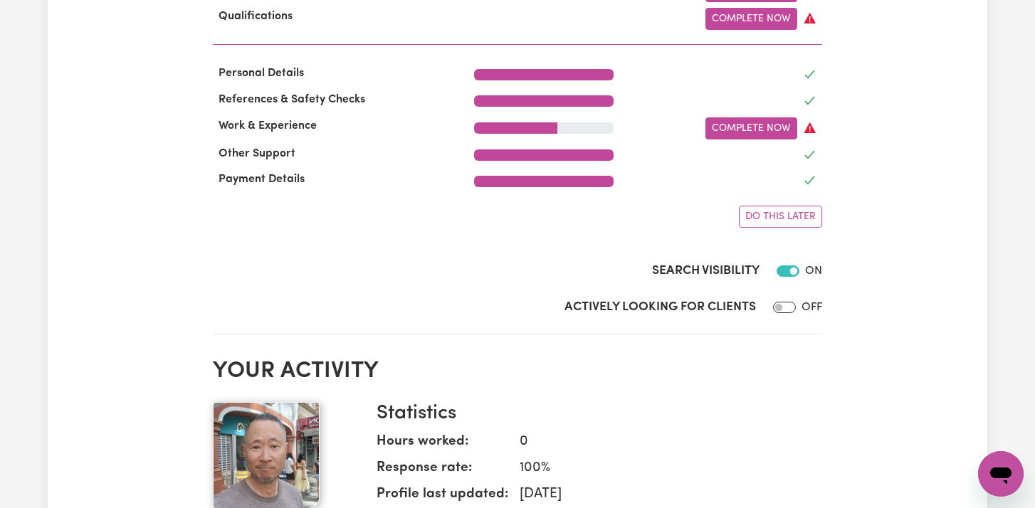
scroll to position [548, 0]
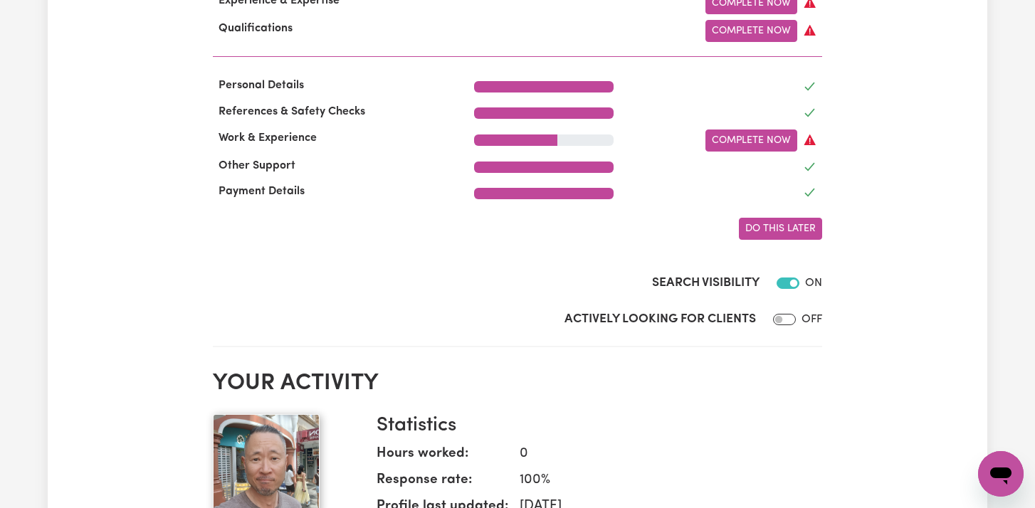
click at [769, 233] on span "Do this later" at bounding box center [780, 228] width 70 height 11
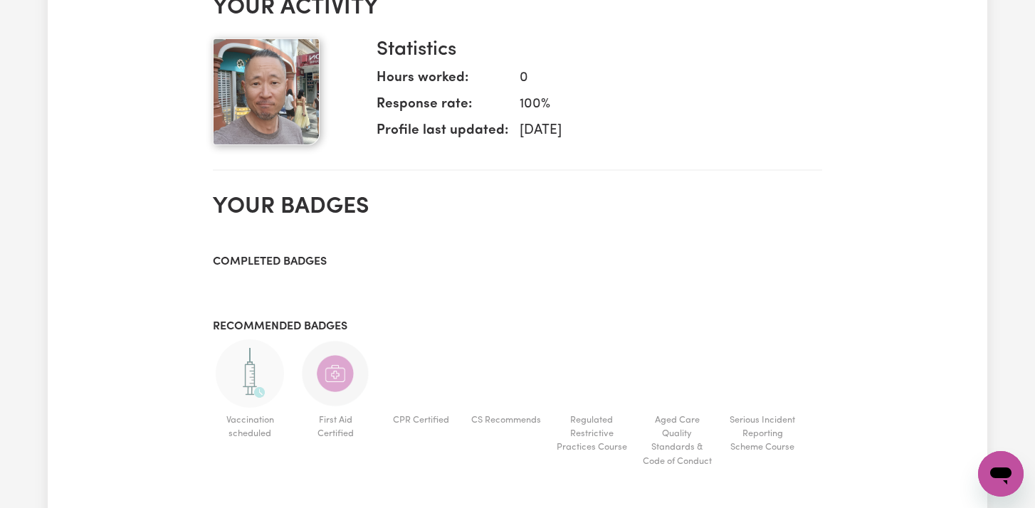
scroll to position [631, 0]
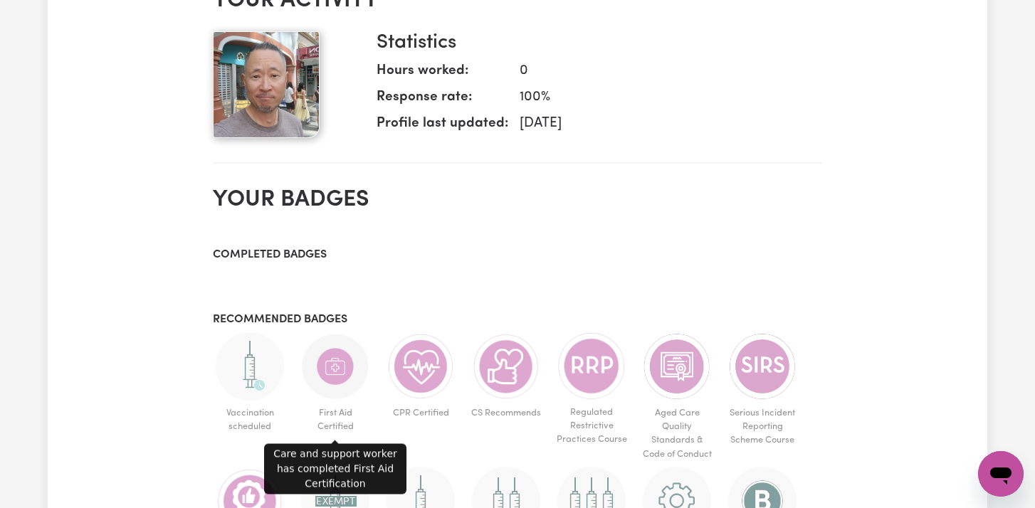
click at [336, 372] on img at bounding box center [335, 366] width 68 height 68
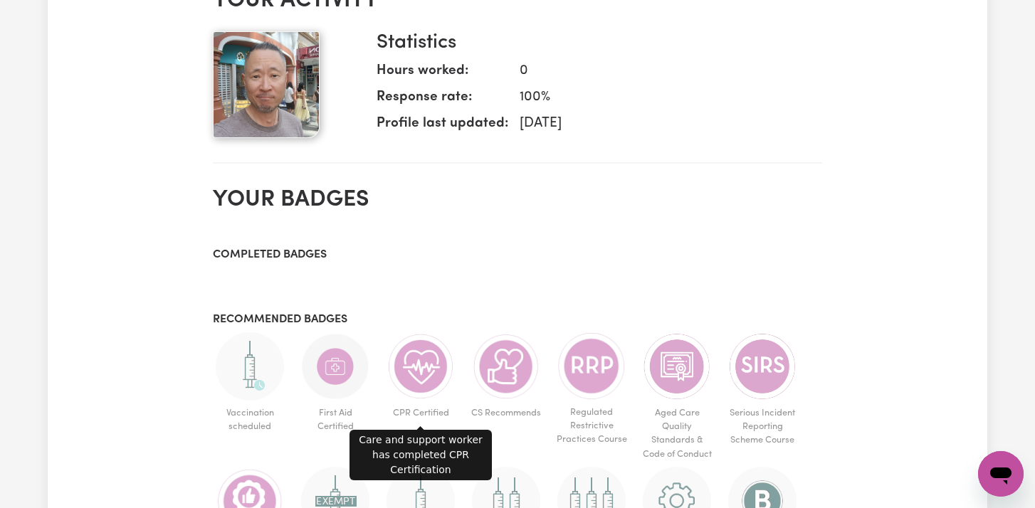
click at [413, 376] on img at bounding box center [420, 366] width 68 height 68
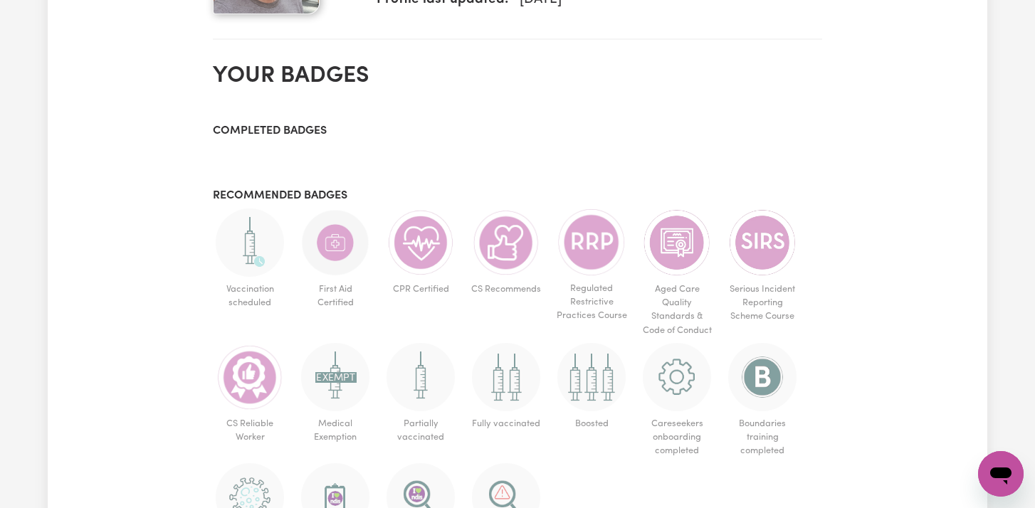
scroll to position [756, 0]
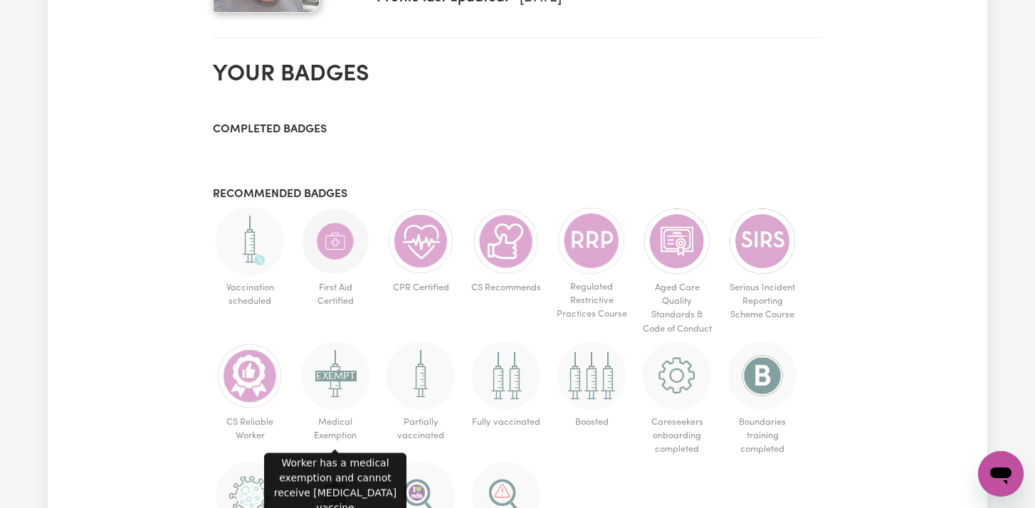
click at [339, 391] on img at bounding box center [335, 376] width 68 height 68
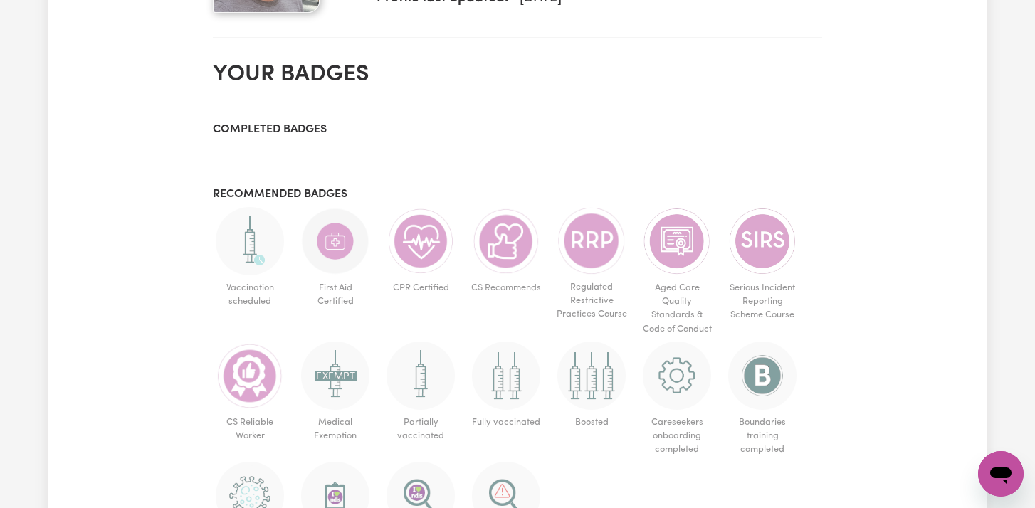
click at [339, 391] on img at bounding box center [335, 376] width 68 height 68
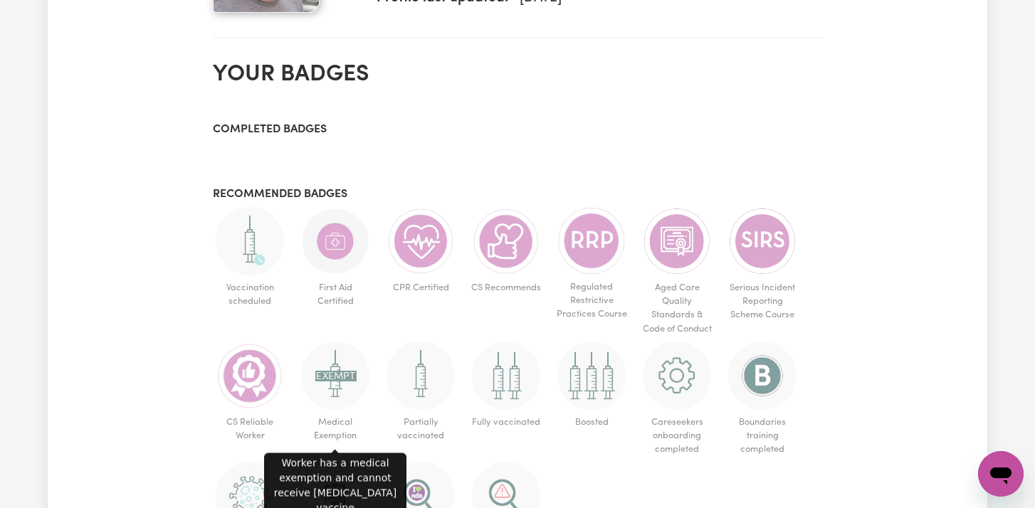
click at [339, 391] on img at bounding box center [335, 376] width 68 height 68
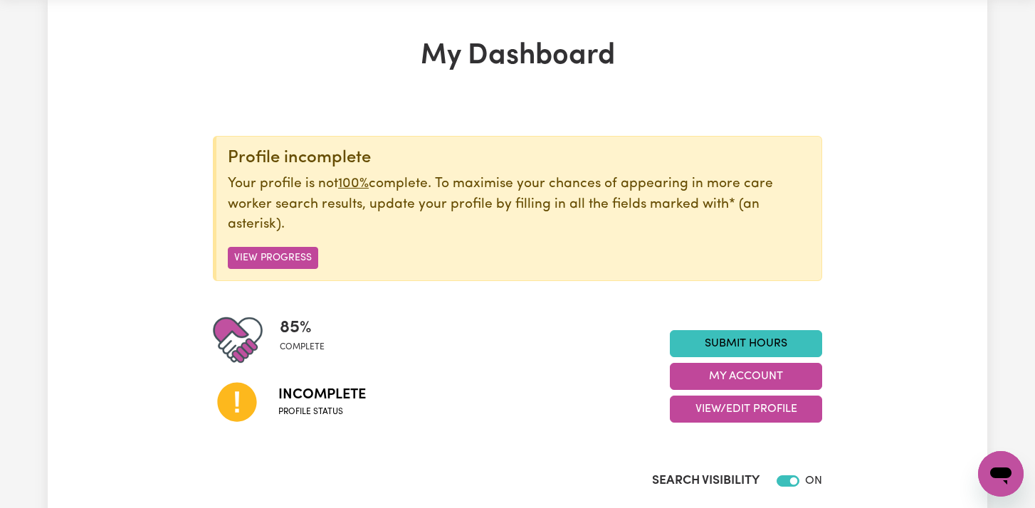
scroll to position [53, 0]
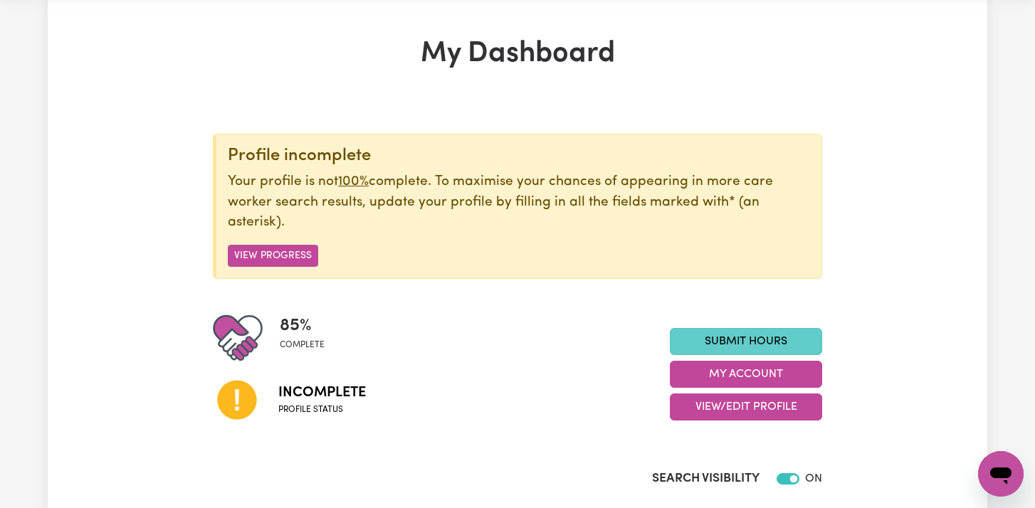
click at [683, 337] on link "Submit Hours" at bounding box center [746, 341] width 152 height 27
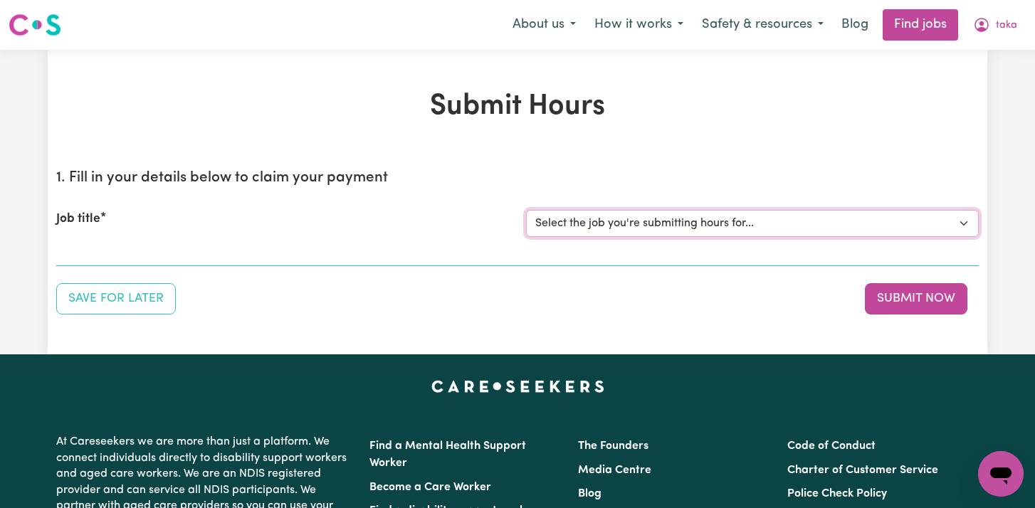
click at [695, 224] on select "Select the job you're submitting hours for..." at bounding box center [752, 223] width 453 height 27
click at [709, 229] on select "Select the job you're submitting hours for..." at bounding box center [752, 223] width 453 height 27
click at [655, 24] on button "How it works" at bounding box center [638, 25] width 107 height 30
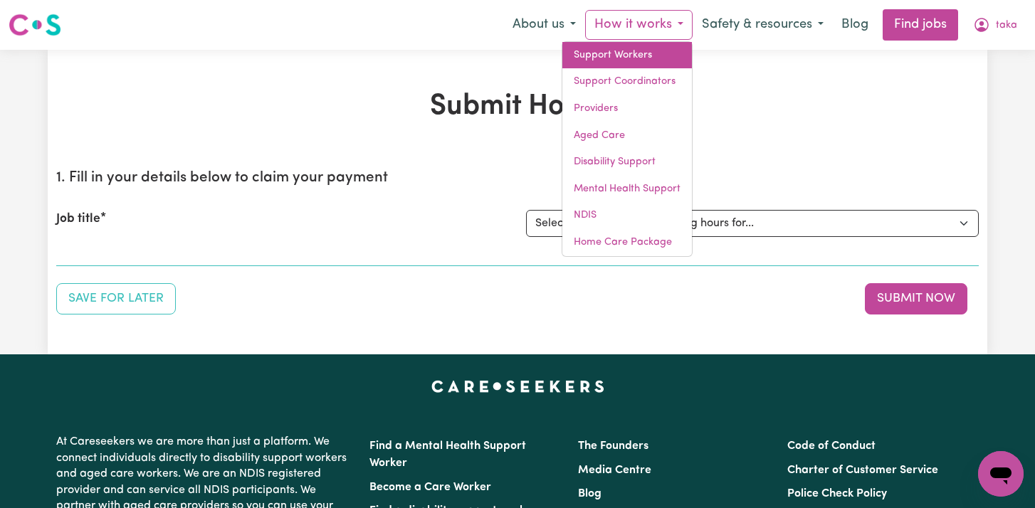
click at [655, 48] on link "Support Workers" at bounding box center [627, 55] width 130 height 27
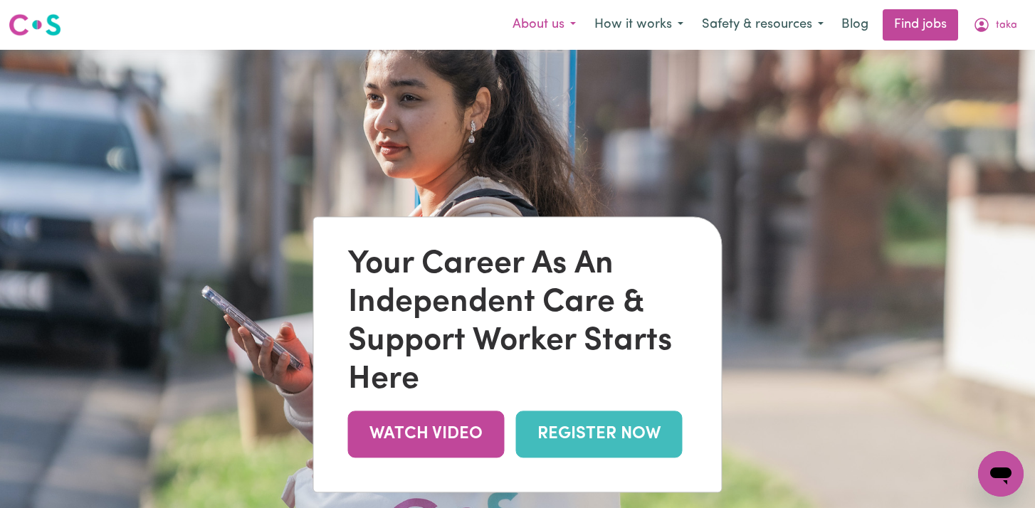
click at [564, 24] on button "About us" at bounding box center [544, 25] width 82 height 30
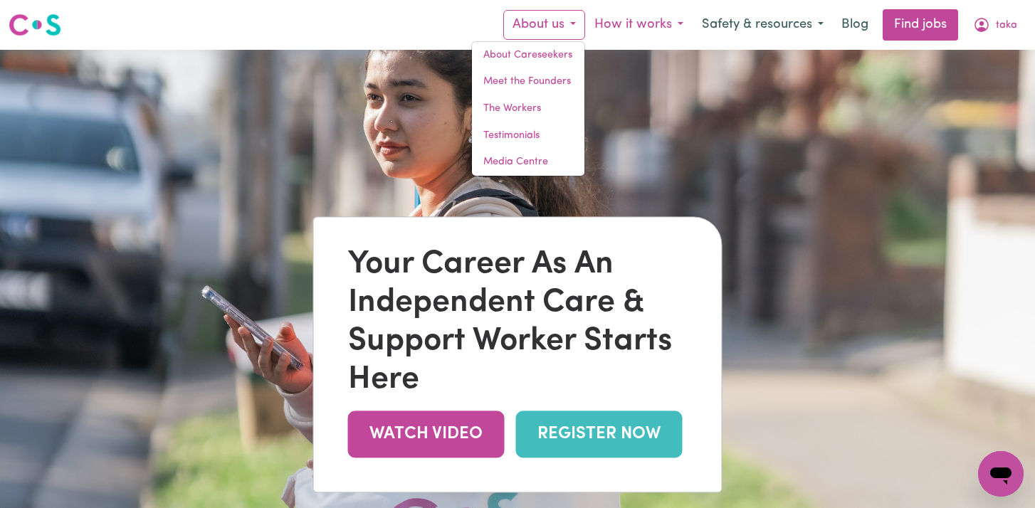
click at [629, 26] on button "How it works" at bounding box center [638, 25] width 107 height 30
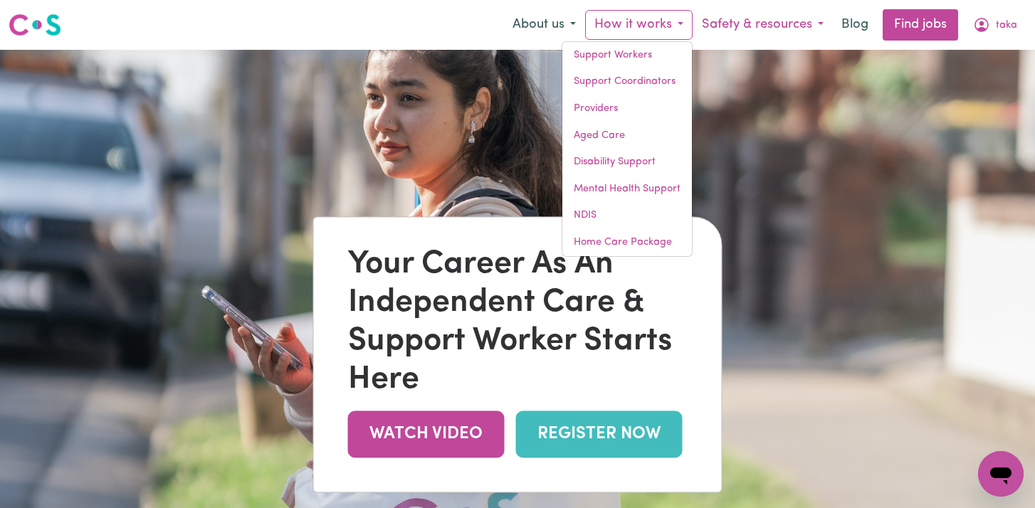
click at [714, 28] on button "Safety & resources" at bounding box center [762, 25] width 140 height 30
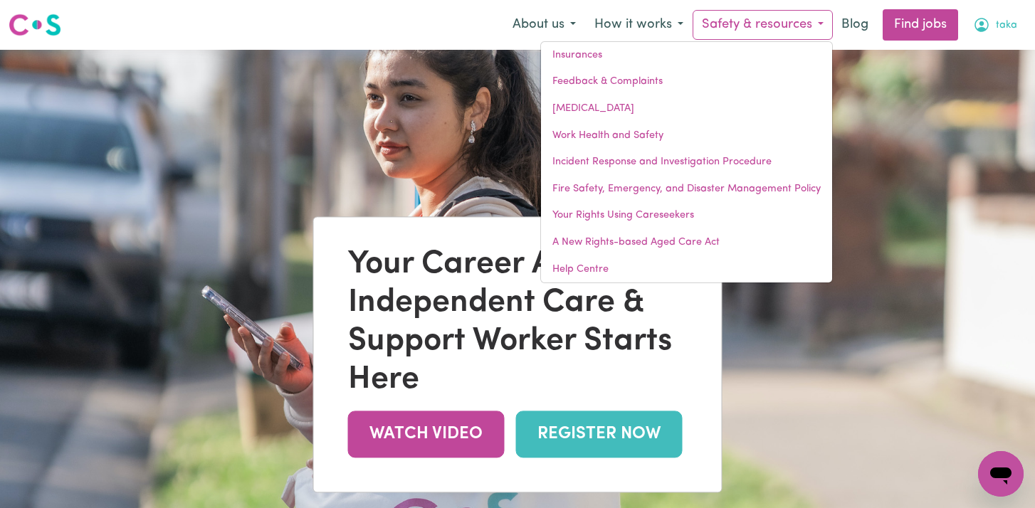
click at [1010, 19] on span "taka" at bounding box center [1006, 26] width 21 height 16
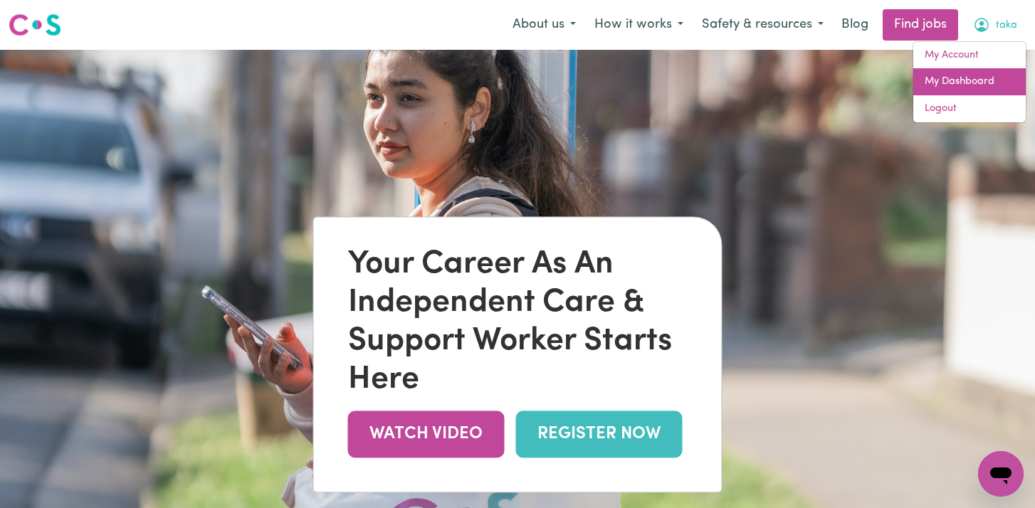
click at [978, 75] on link "My Dashboard" at bounding box center [969, 81] width 112 height 27
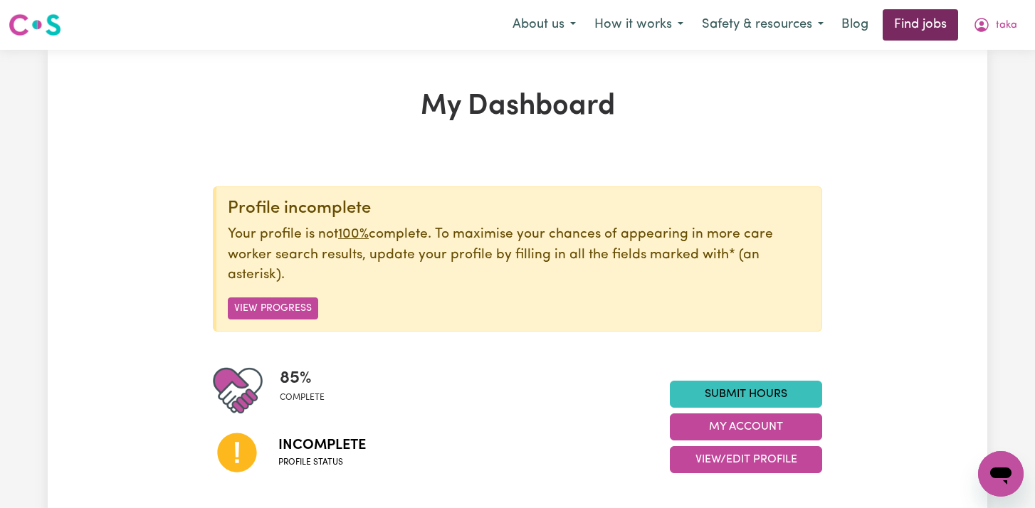
click at [909, 28] on link "Find jobs" at bounding box center [919, 24] width 75 height 31
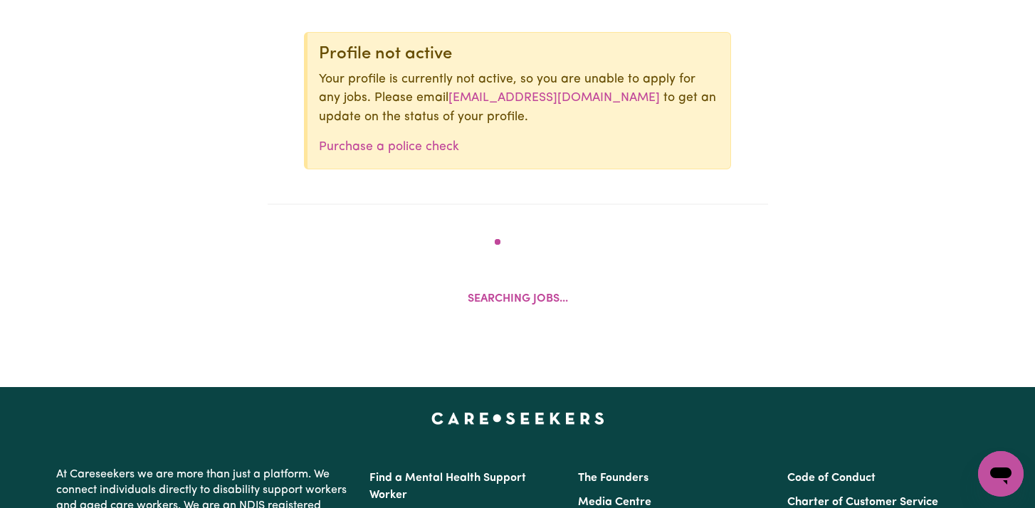
scroll to position [599, 0]
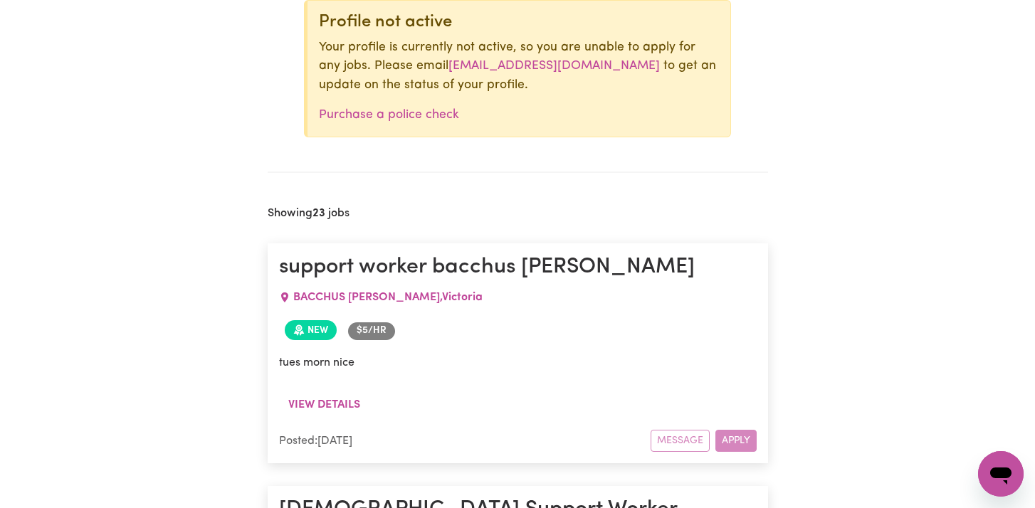
click at [732, 443] on div "Message Apply" at bounding box center [703, 441] width 106 height 22
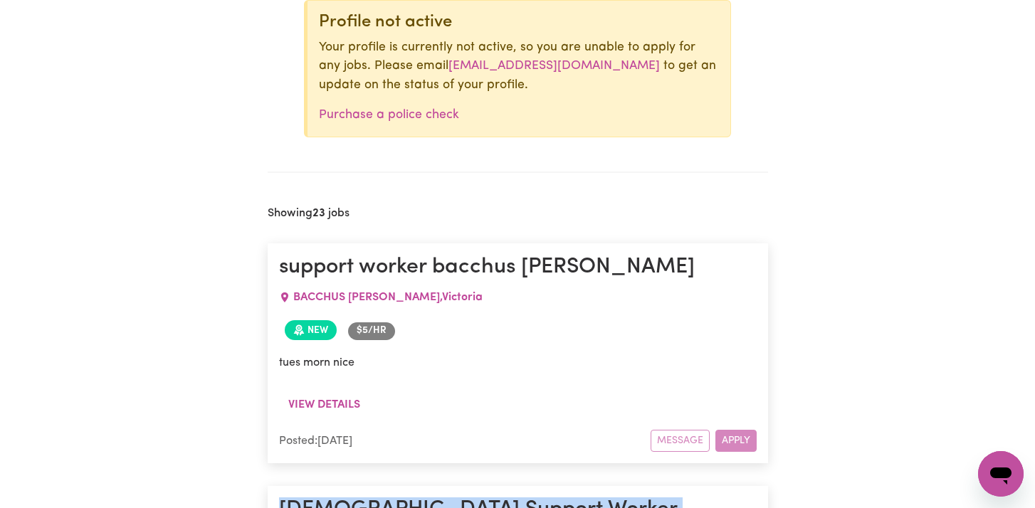
click at [732, 443] on div "Message Apply" at bounding box center [703, 441] width 106 height 22
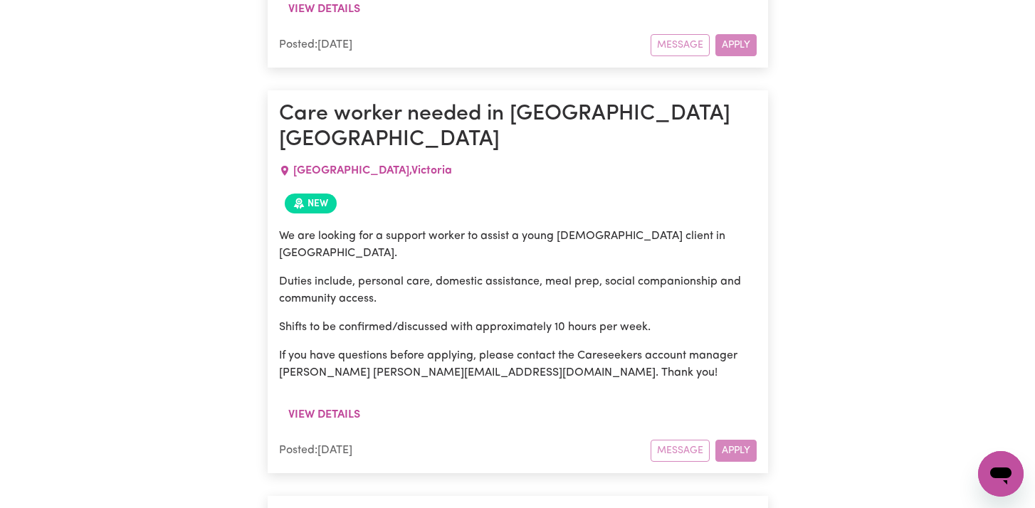
scroll to position [3815, 0]
